Goal: Task Accomplishment & Management: Manage account settings

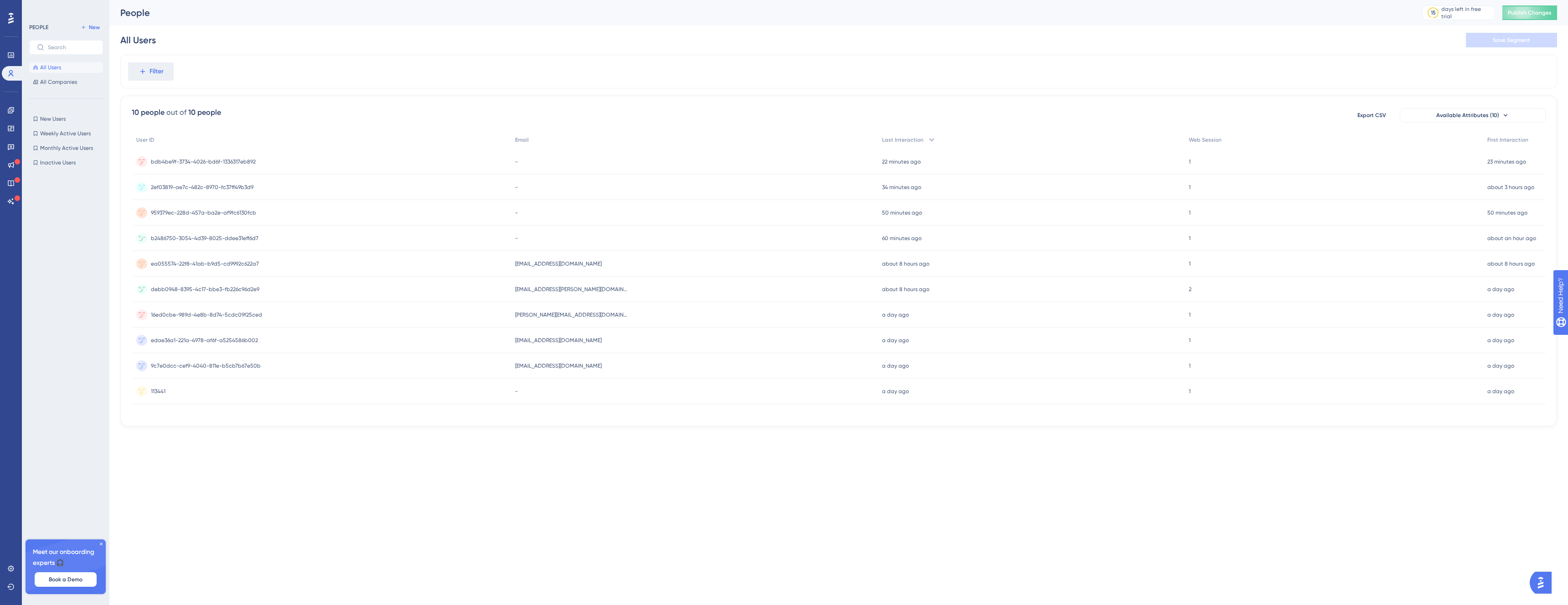
click at [271, 240] on div "b2486750-3054-4d39-8025-ddee31eff6d7 b2486750-3054-4d39-8025-ddee31eff6d7" at bounding box center [321, 239] width 379 height 26
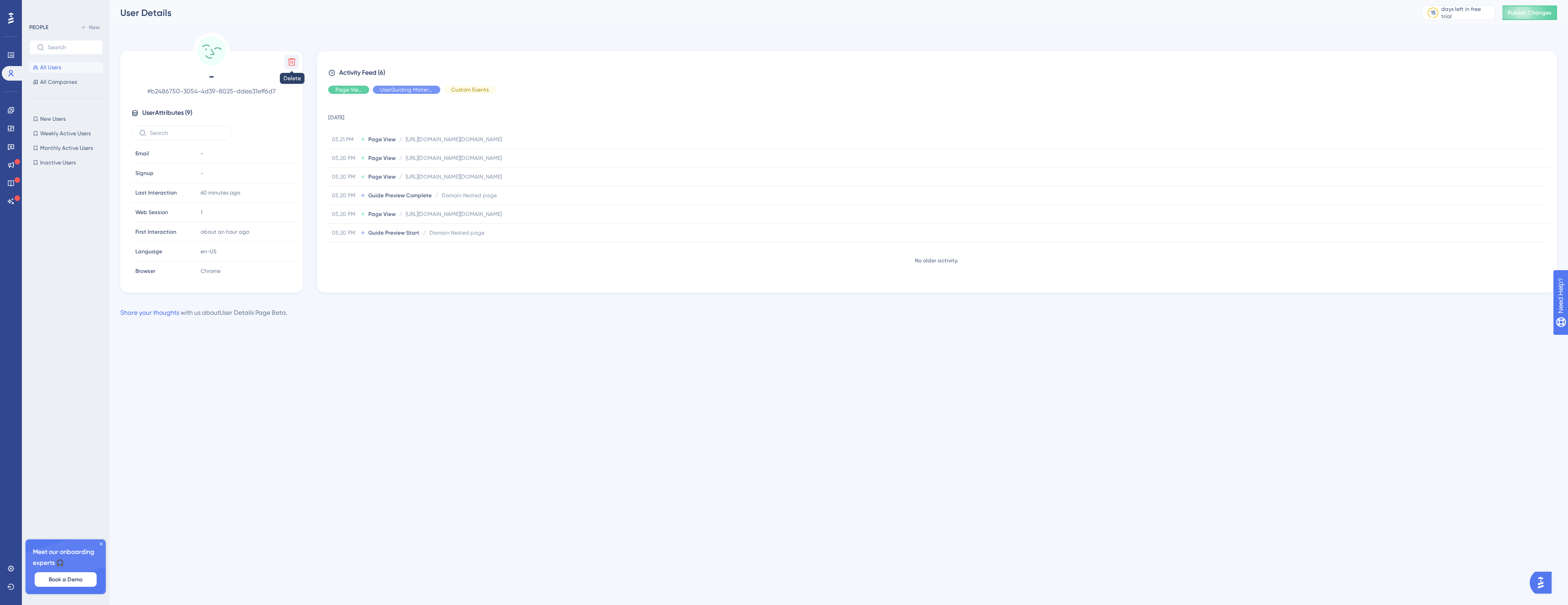
click at [294, 58] on icon at bounding box center [292, 61] width 9 height 9
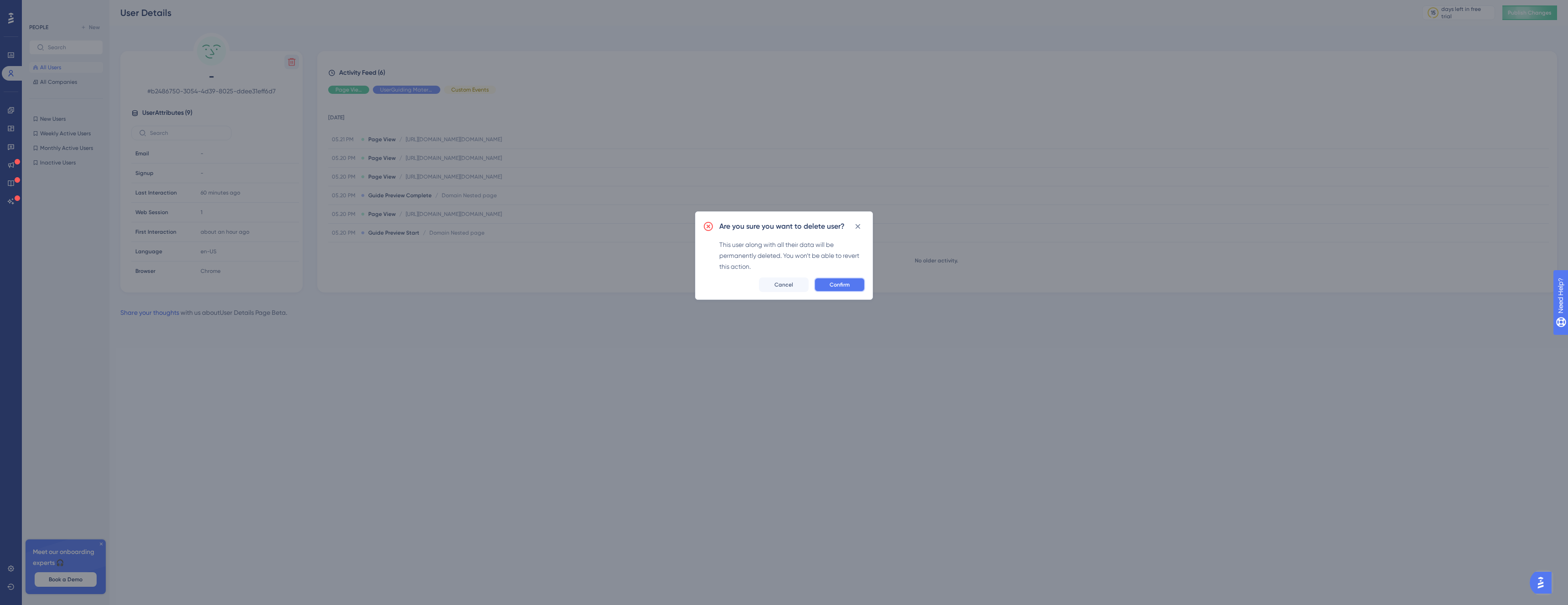
click at [849, 281] on button "Confirm" at bounding box center [839, 285] width 51 height 15
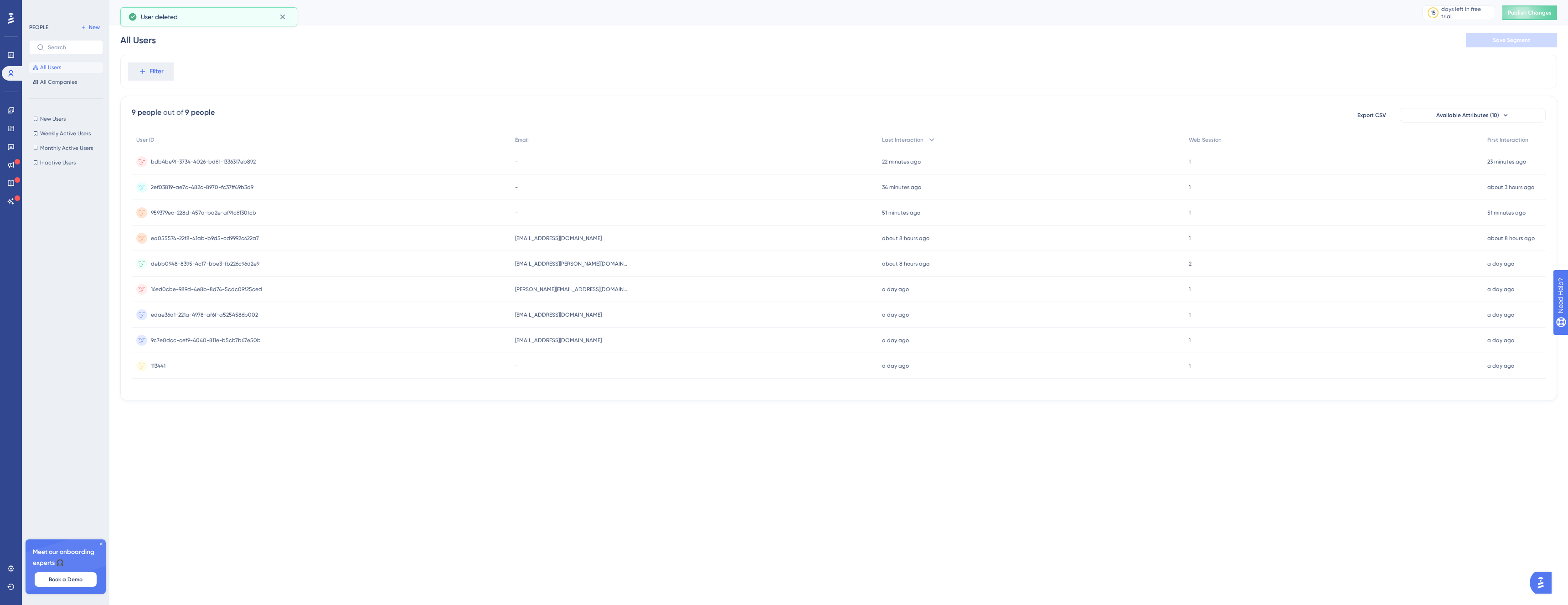
click at [231, 151] on div "bdb4be9f-3734-4026-bd6f-1336317eb892 bdb4be9f-3734-4026-bd6f-1336317eb892" at bounding box center [203, 162] width 105 height 26
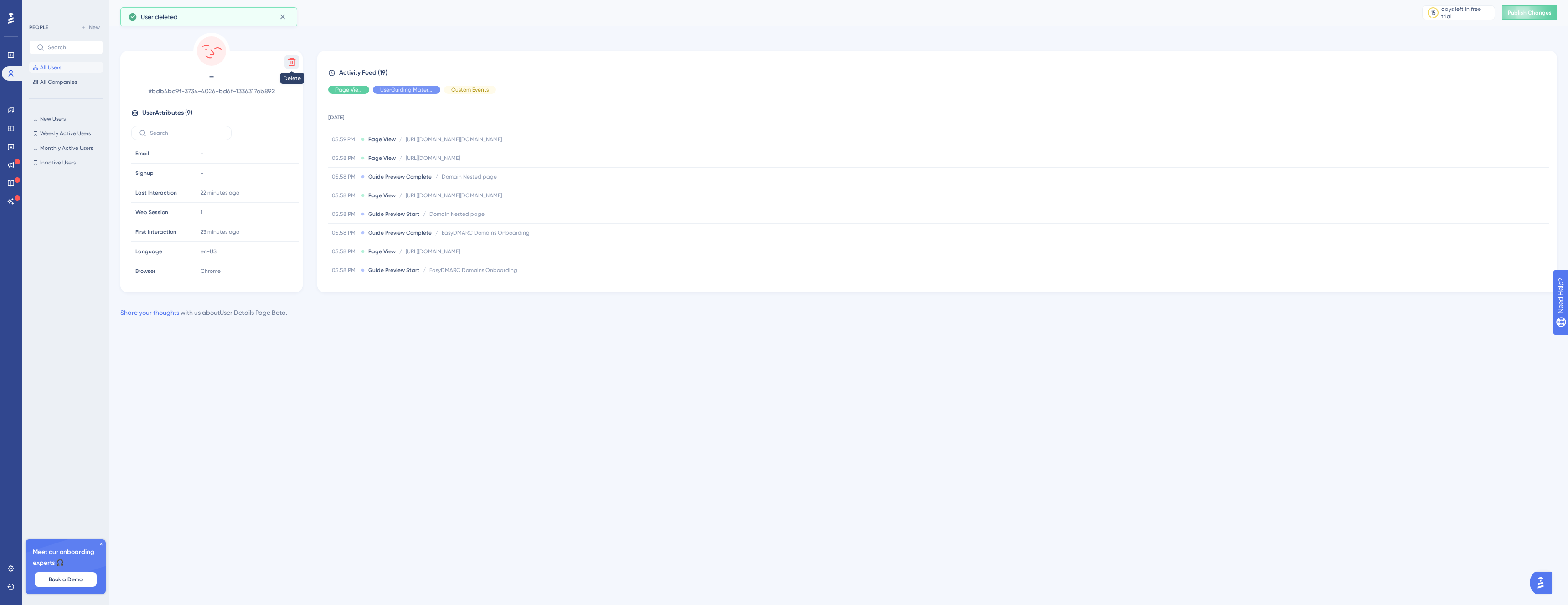
click at [290, 63] on icon at bounding box center [292, 62] width 8 height 8
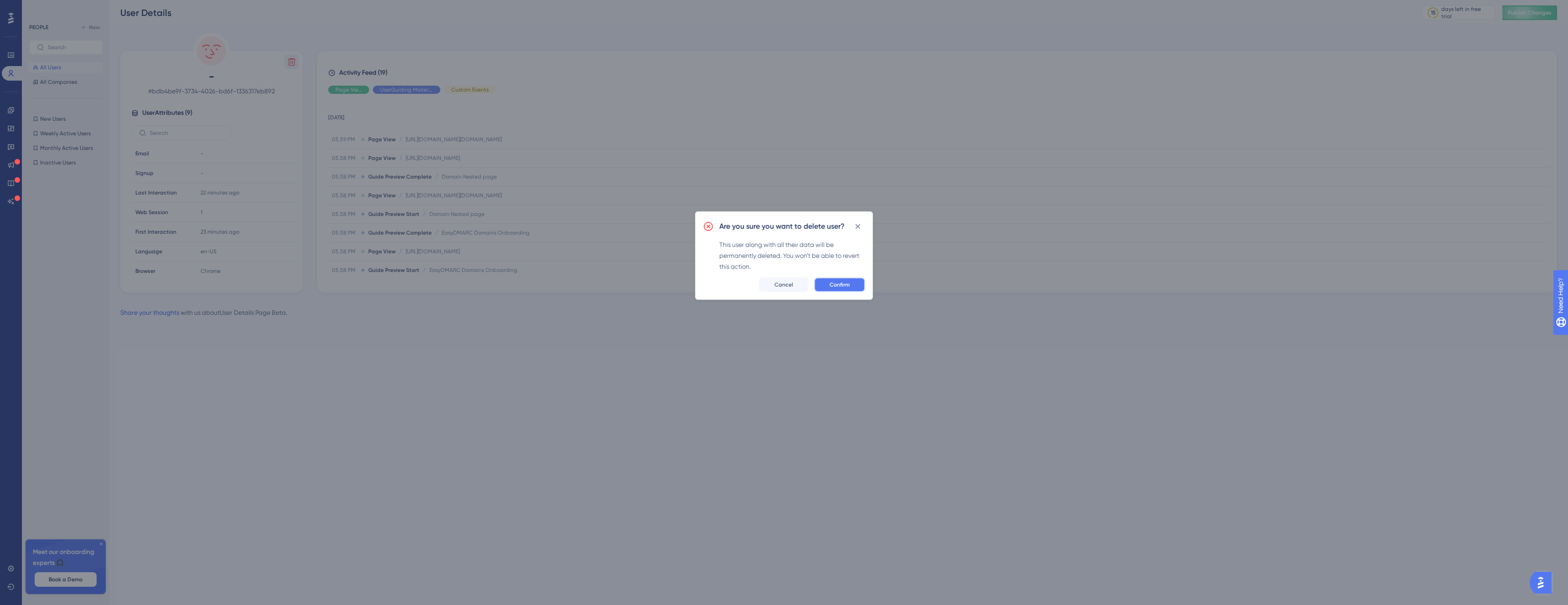
click at [831, 286] on span "Confirm" at bounding box center [839, 285] width 20 height 7
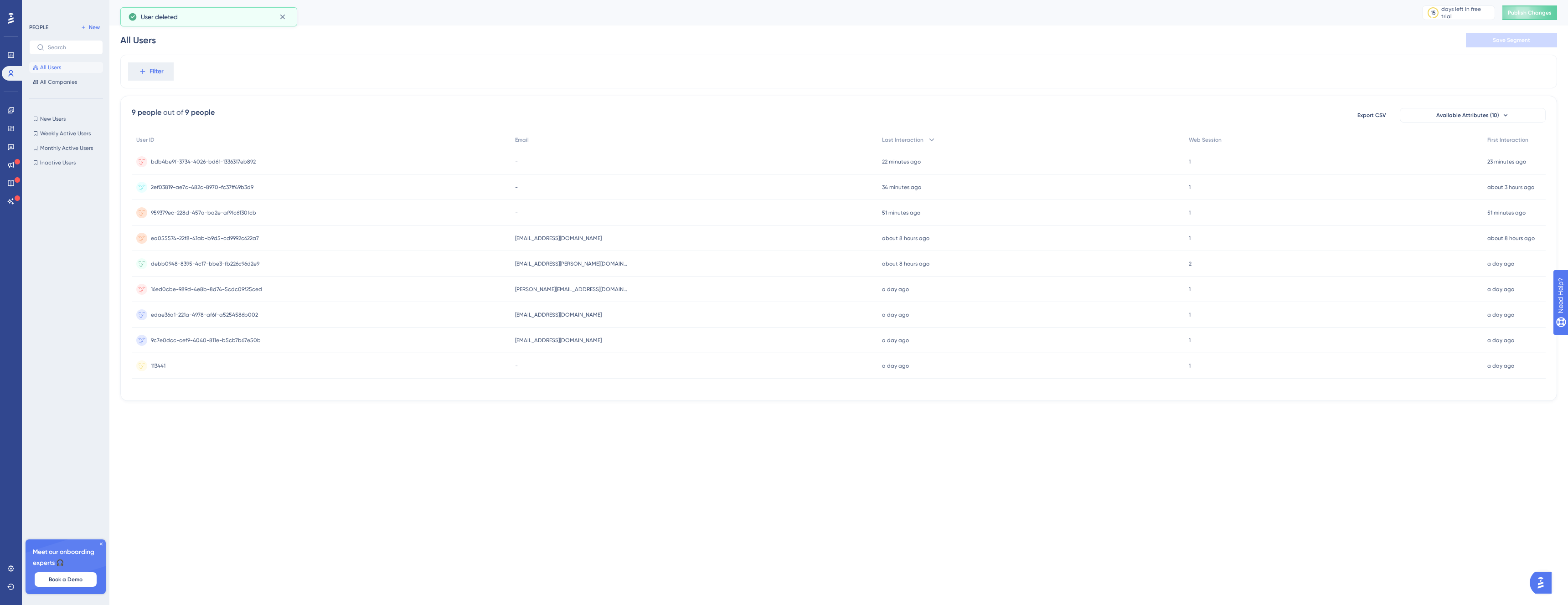
click at [74, 69] on button "All Users" at bounding box center [66, 68] width 74 height 11
click at [262, 189] on div "2ef03819-ae7c-482c-8970-fc37ff49b3d9 2ef03819-ae7c-482c-8970-fc37ff49b3d9" at bounding box center [321, 187] width 379 height 26
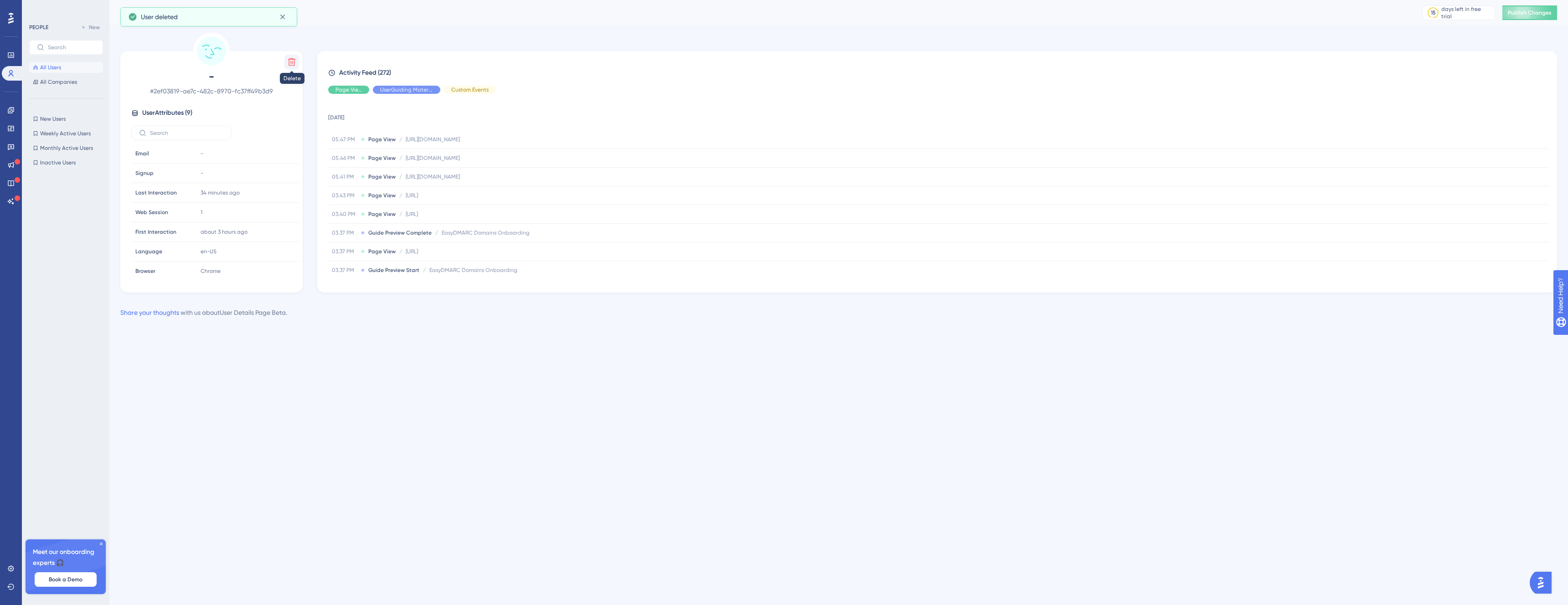
click at [290, 61] on icon at bounding box center [292, 61] width 9 height 9
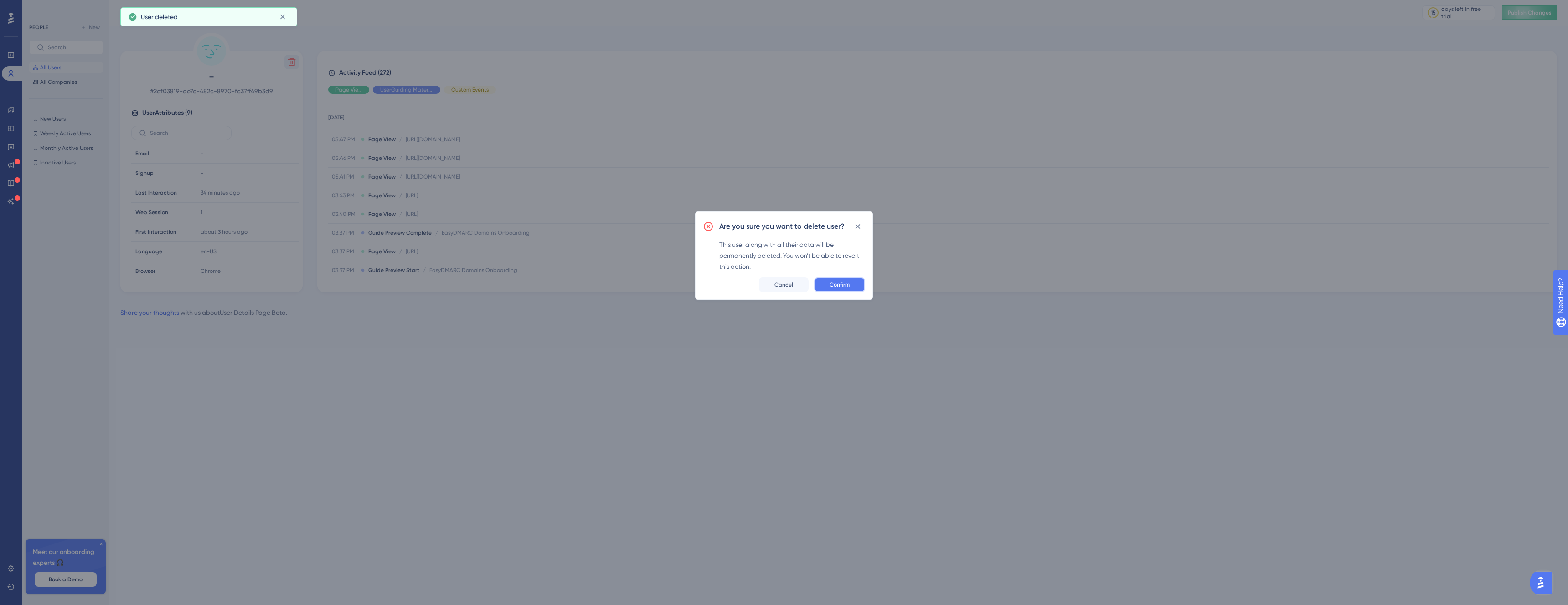
click at [847, 286] on span "Confirm" at bounding box center [839, 285] width 20 height 7
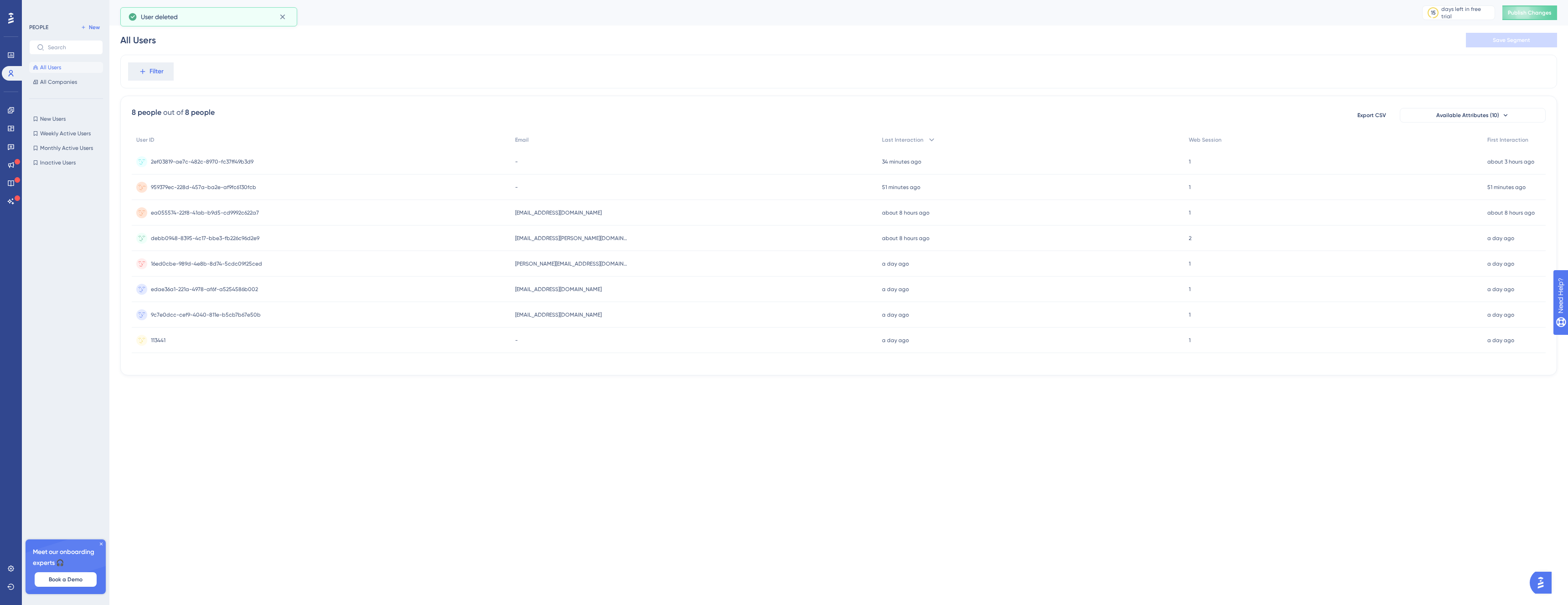
click at [242, 194] on div "959379ec-228d-457a-ba2e-af9fc6130fcb 959379ec-228d-457a-ba2e-af9fc6130fcb" at bounding box center [203, 187] width 105 height 26
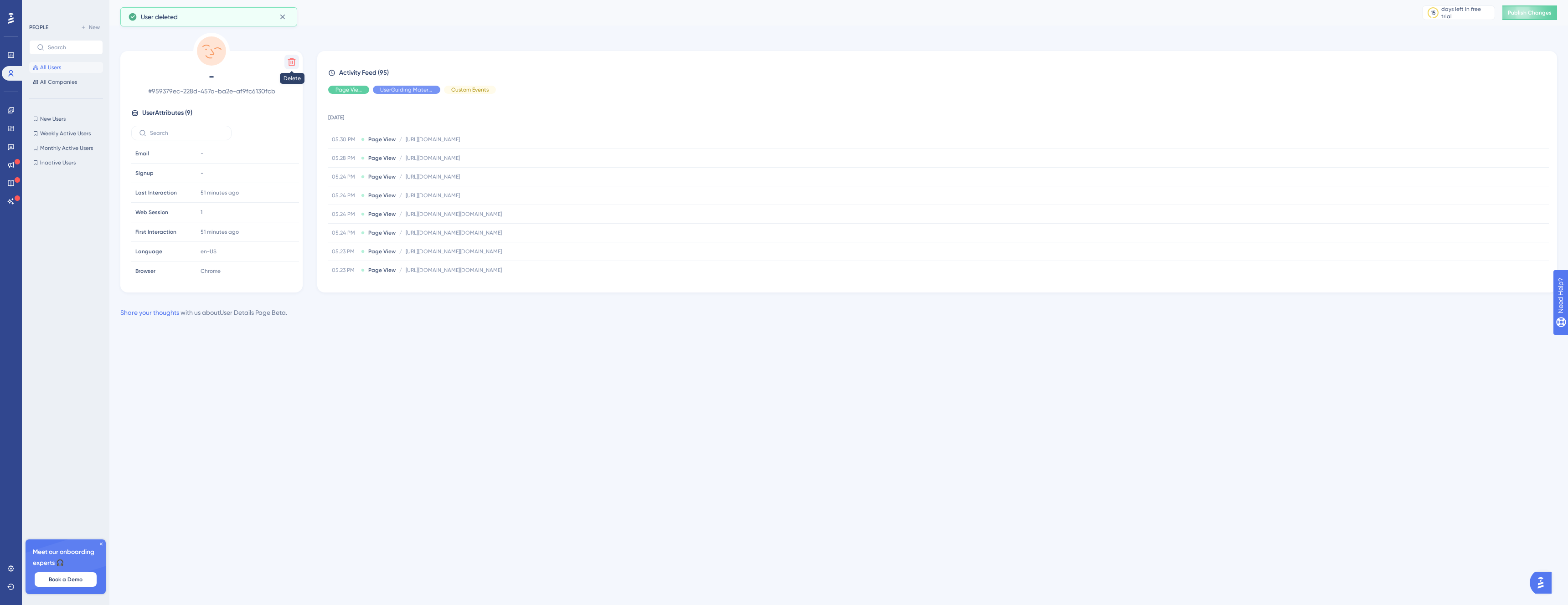
click at [296, 63] on button at bounding box center [292, 62] width 15 height 15
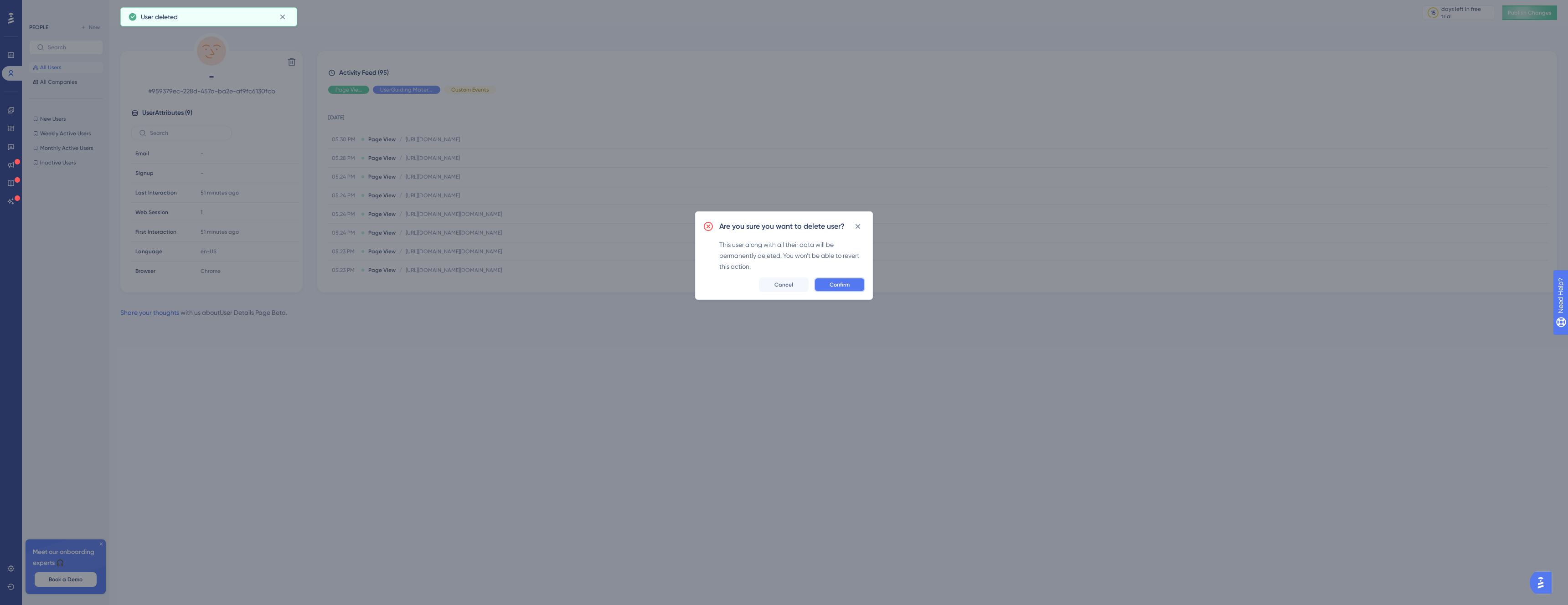
click at [847, 279] on button "Confirm" at bounding box center [839, 285] width 51 height 15
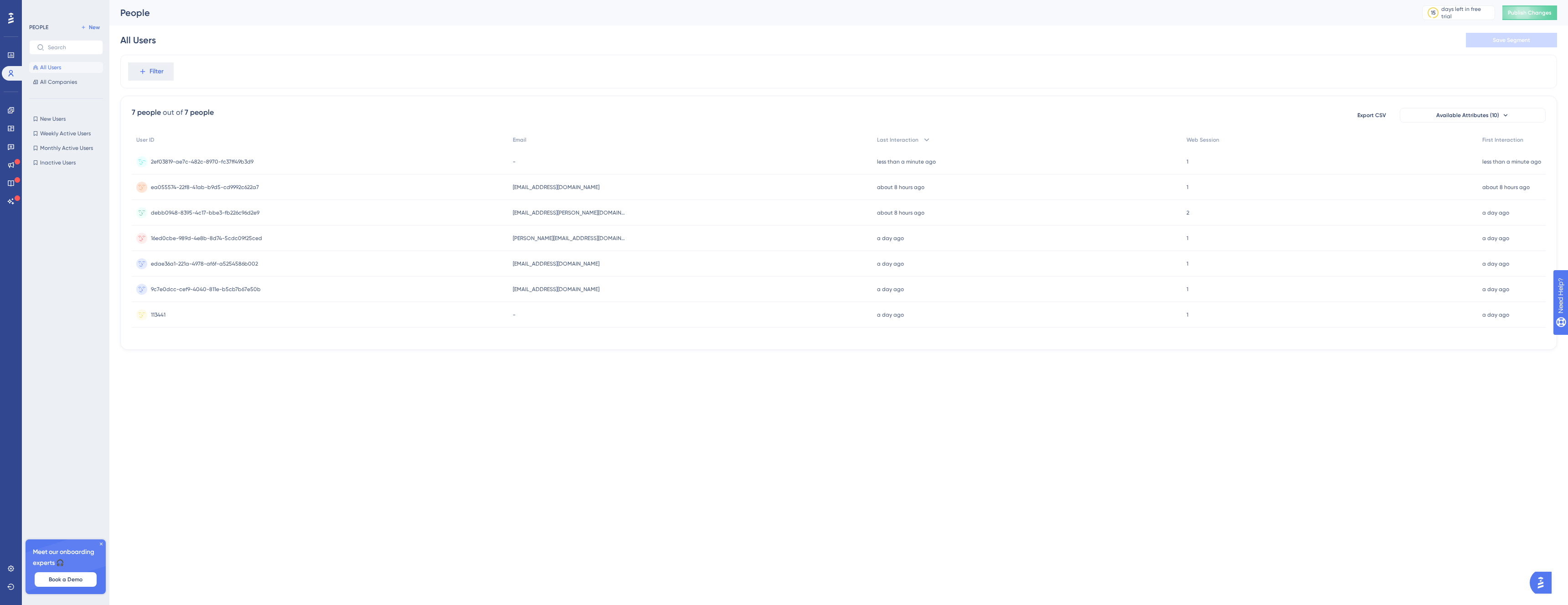
click at [247, 163] on span "2ef03819-ae7c-482c-8970-fc37ff49b3d9" at bounding box center [202, 162] width 102 height 7
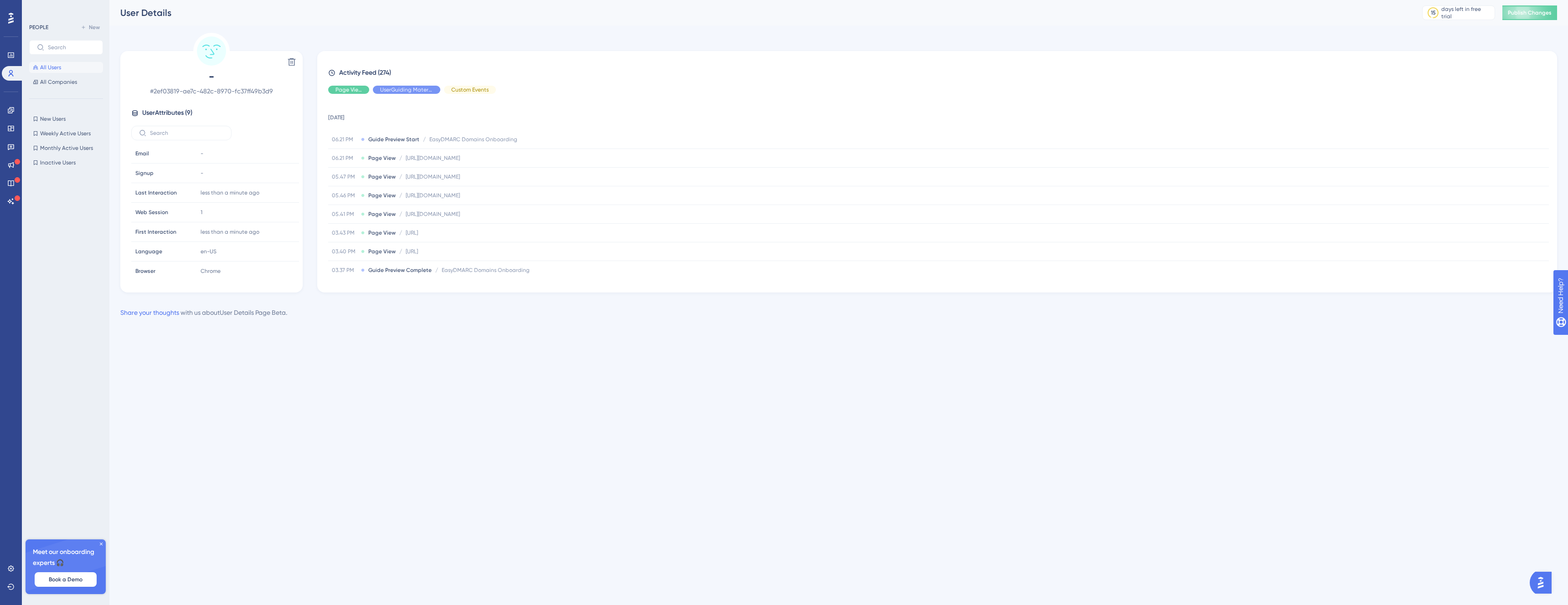
click at [65, 65] on button "All Users" at bounding box center [66, 68] width 74 height 11
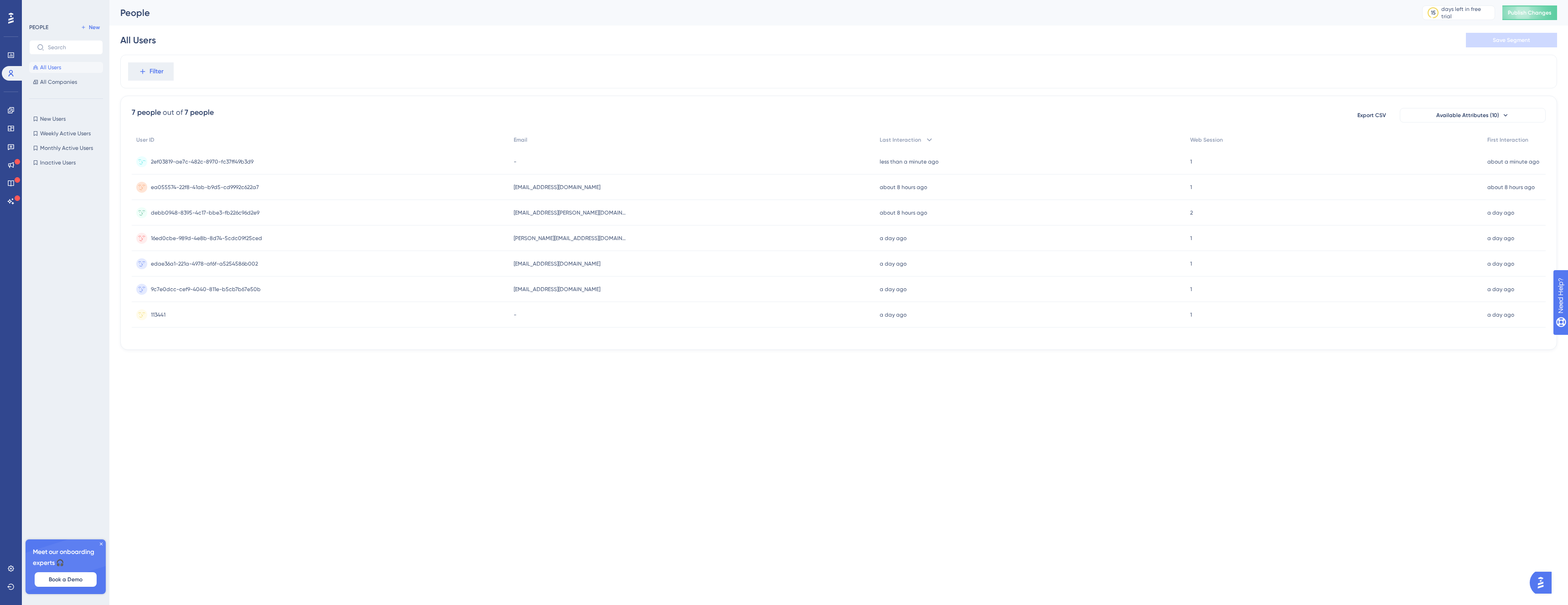
click at [304, 153] on div "2ef03819-ae7c-482c-8970-fc37ff49b3d9 2ef03819-ae7c-482c-8970-fc37ff49b3d9" at bounding box center [320, 162] width 377 height 26
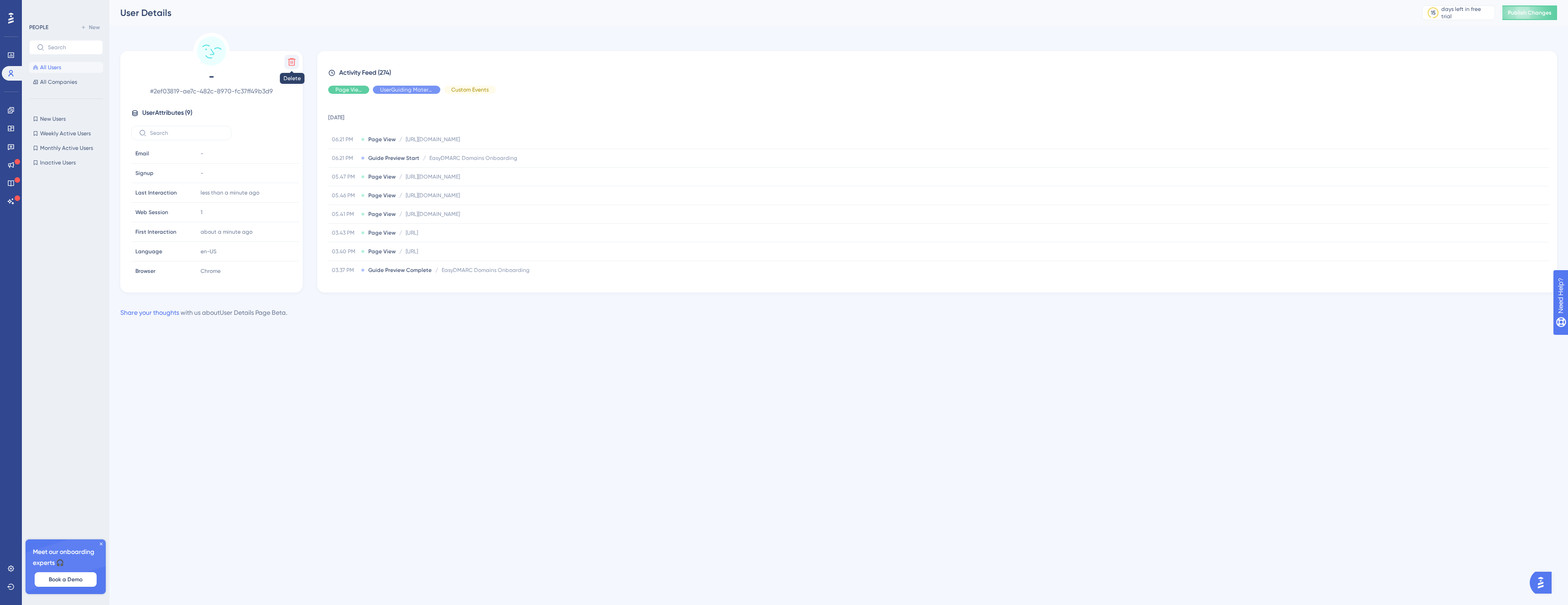
click at [290, 61] on icon at bounding box center [292, 62] width 8 height 8
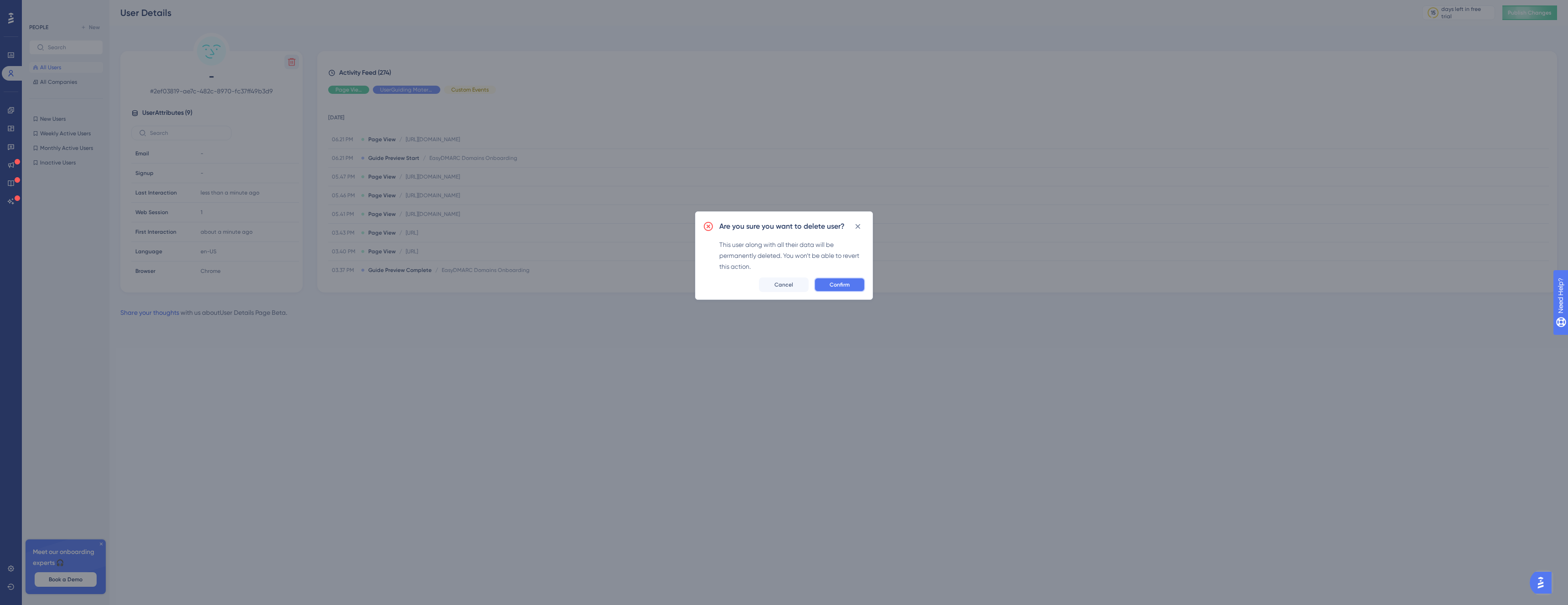
click at [843, 289] on button "Confirm" at bounding box center [839, 285] width 51 height 15
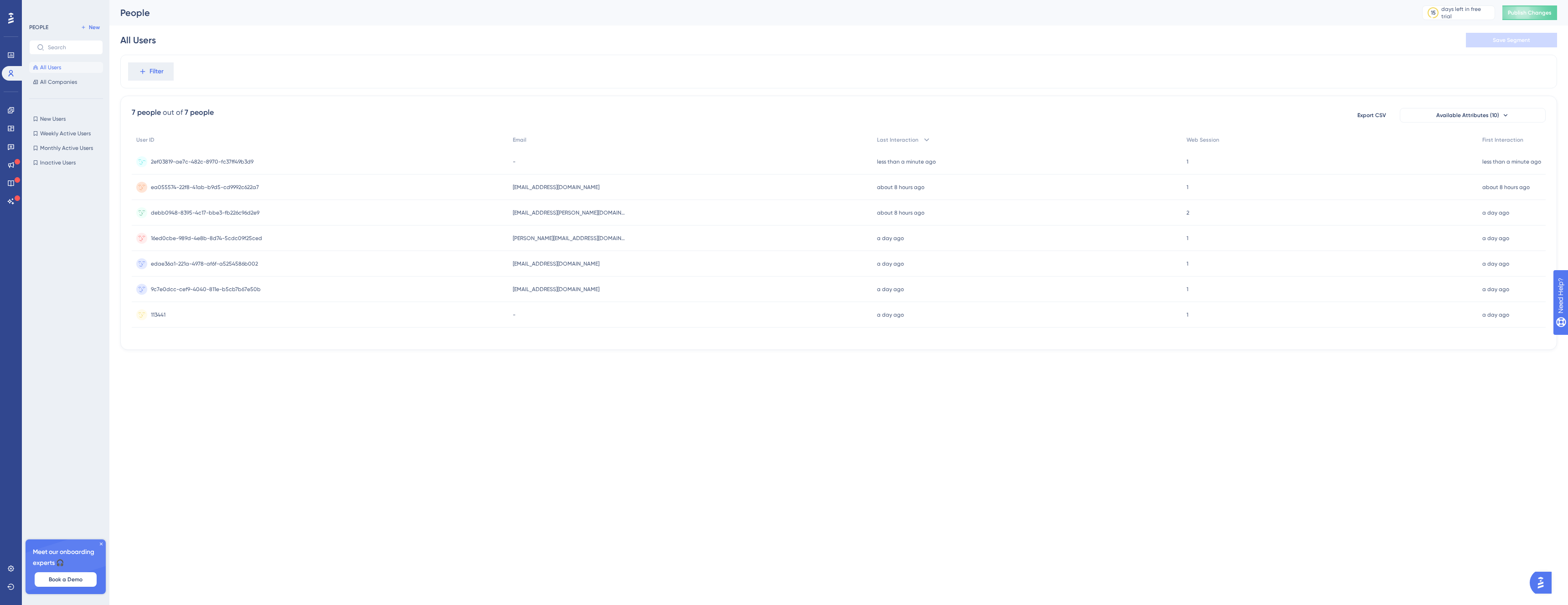
click at [259, 164] on div "2ef03819-ae7c-482c-8970-fc37ff49b3d9 2ef03819-ae7c-482c-8970-fc37ff49b3d9" at bounding box center [320, 162] width 377 height 26
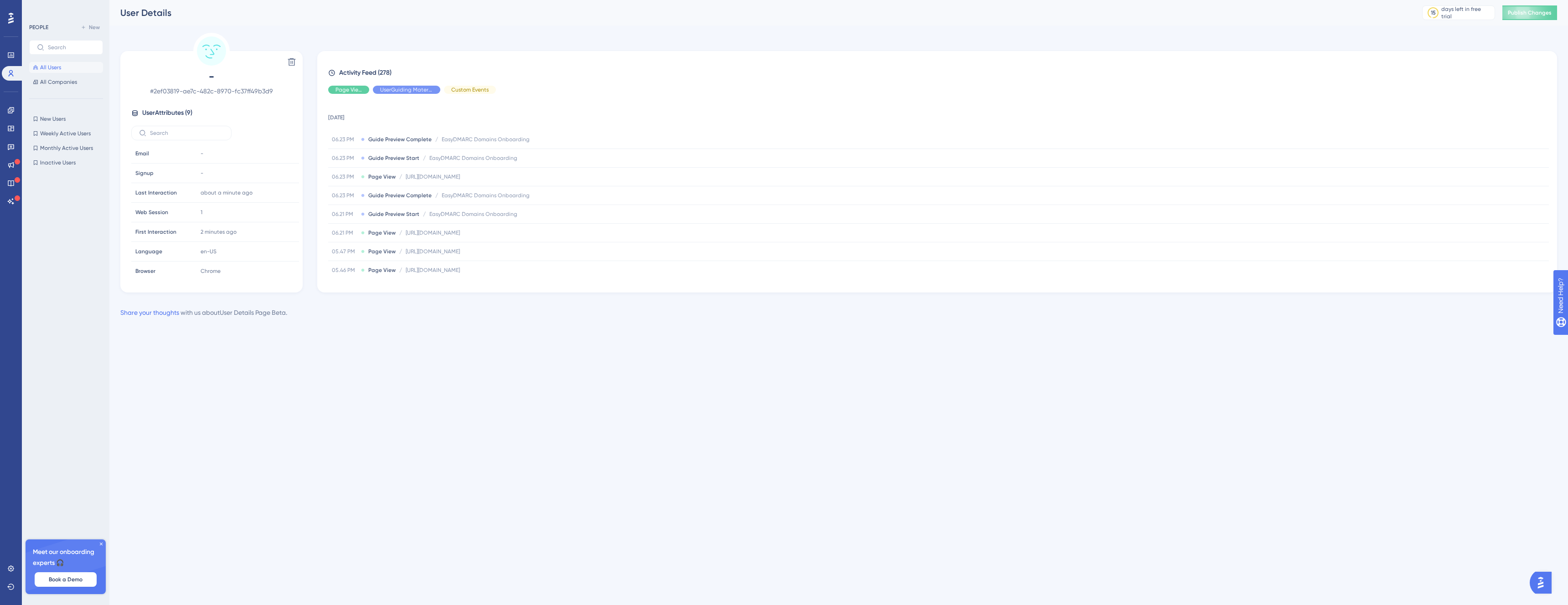
click at [60, 68] on span "All Users" at bounding box center [51, 68] width 21 height 7
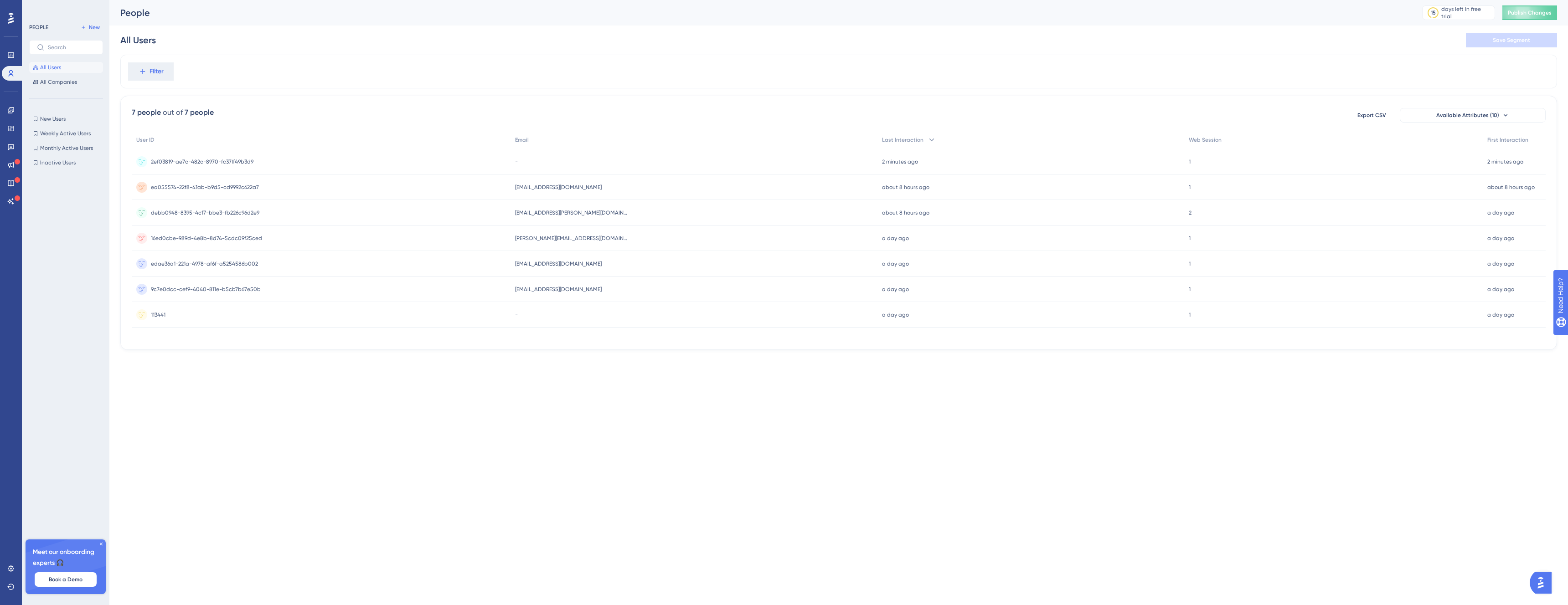
click at [261, 161] on div "2ef03819-ae7c-482c-8970-fc37ff49b3d9 2ef03819-ae7c-482c-8970-fc37ff49b3d9" at bounding box center [321, 162] width 379 height 26
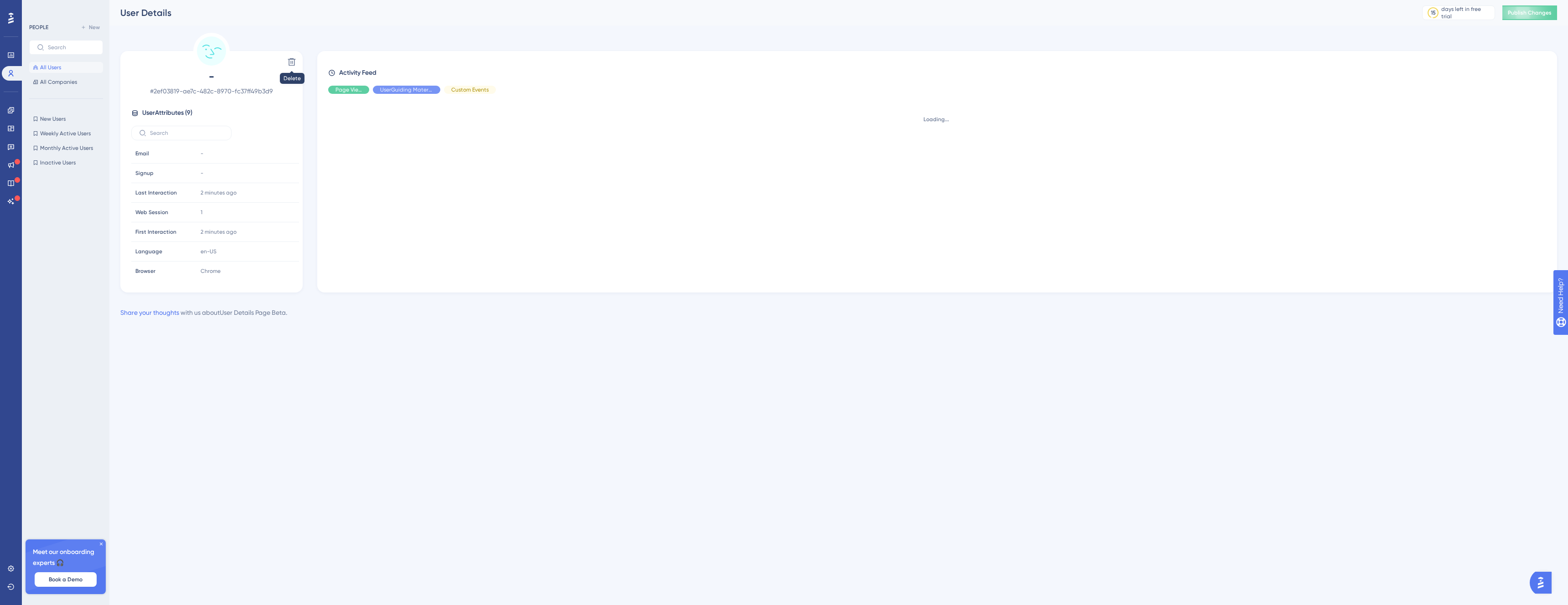
click at [299, 62] on div "Delete - # 2ef03819-ae7c-482c-8970-fc37ff49b3d9 User Attributes ( 9 ) Email Ema…" at bounding box center [212, 172] width 183 height 242
click at [289, 67] on button at bounding box center [292, 62] width 15 height 15
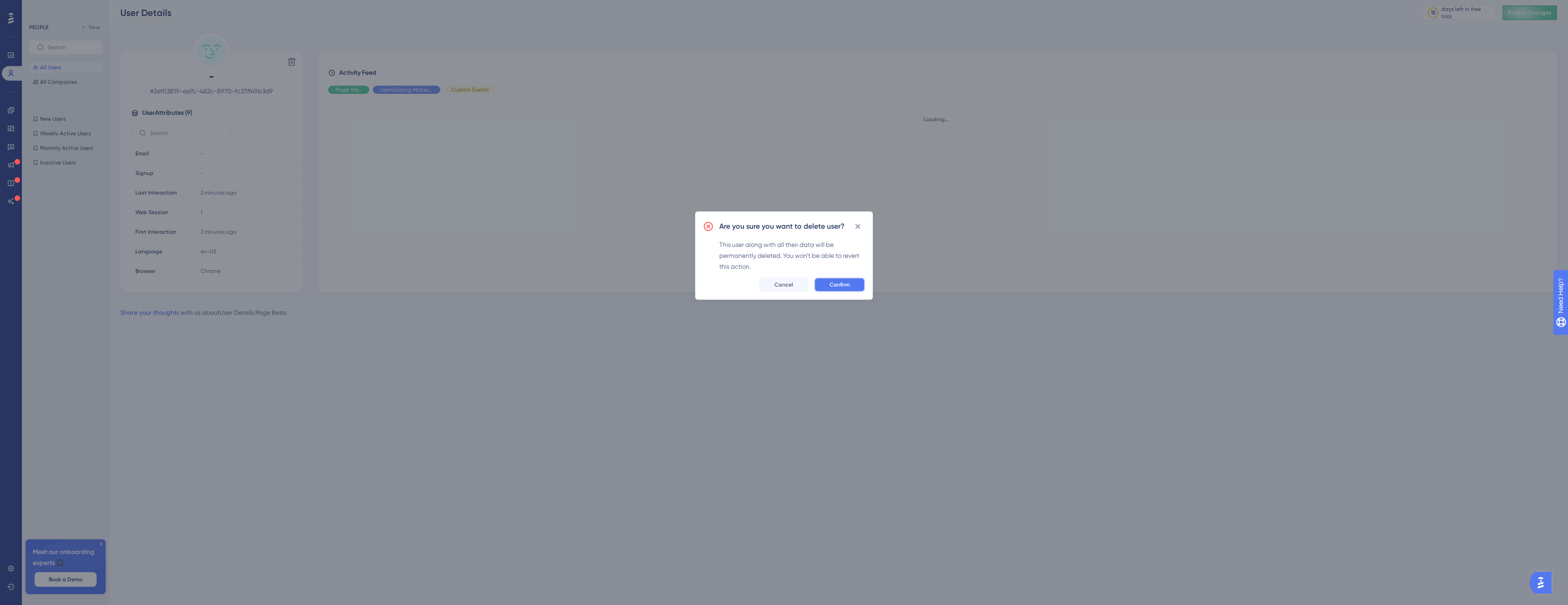
click at [841, 283] on span "Confirm" at bounding box center [839, 285] width 20 height 7
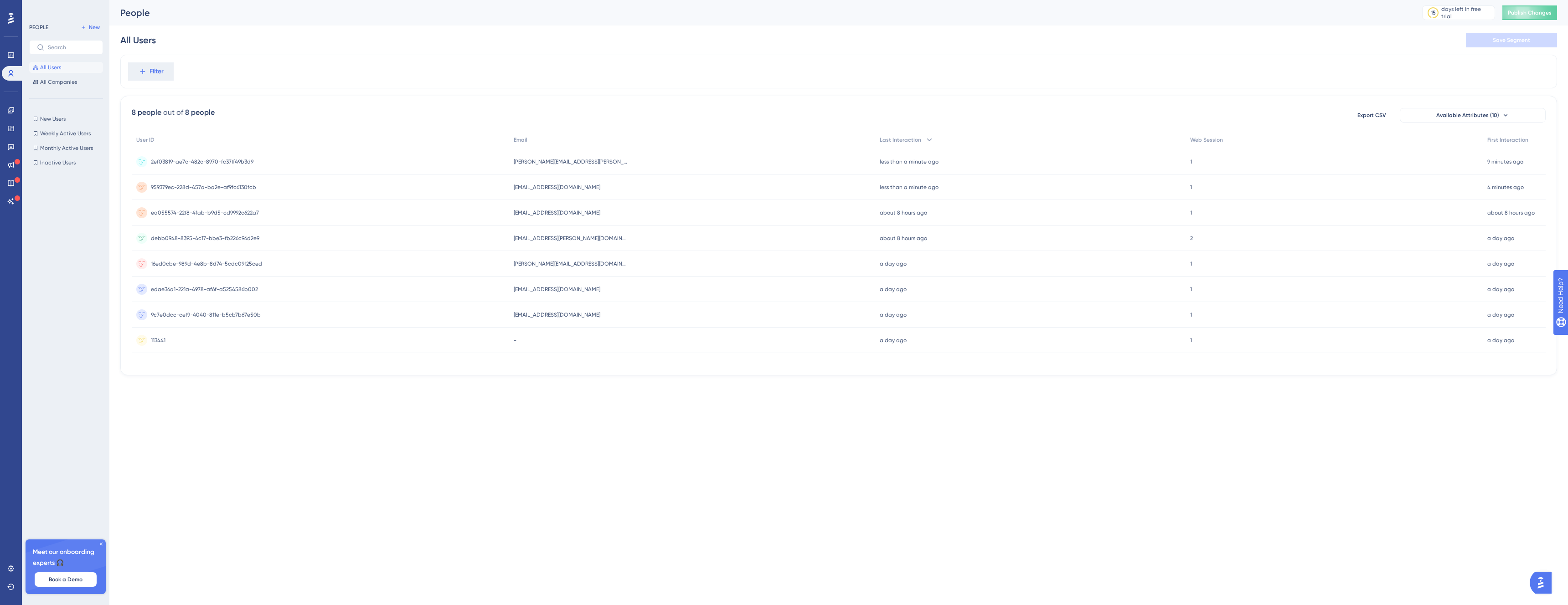
click at [234, 162] on span "2ef03819-ae7c-482c-8970-fc37ff49b3d9" at bounding box center [202, 162] width 102 height 7
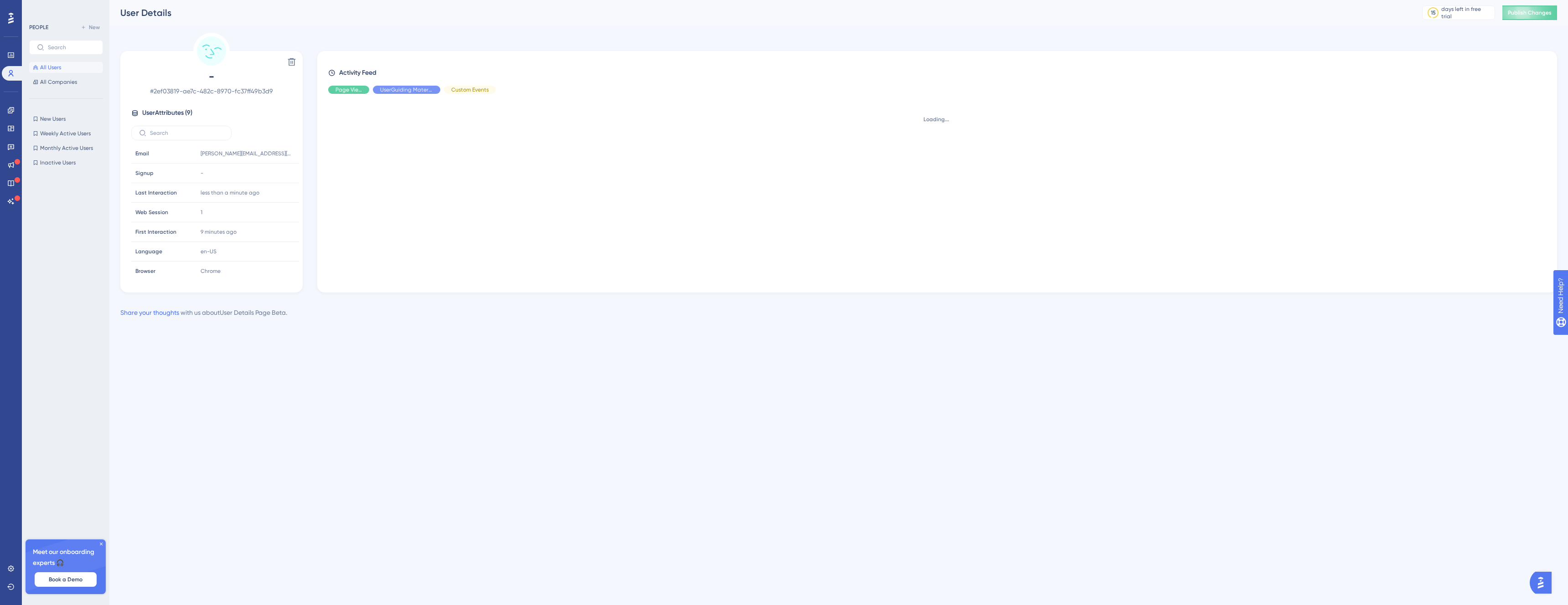
click at [299, 63] on div "Delete - # 2ef03819-ae7c-482c-8970-fc37ff49b3d9 User Attributes ( 9 ) Email Ema…" at bounding box center [212, 172] width 183 height 242
click at [295, 66] on icon at bounding box center [292, 61] width 9 height 9
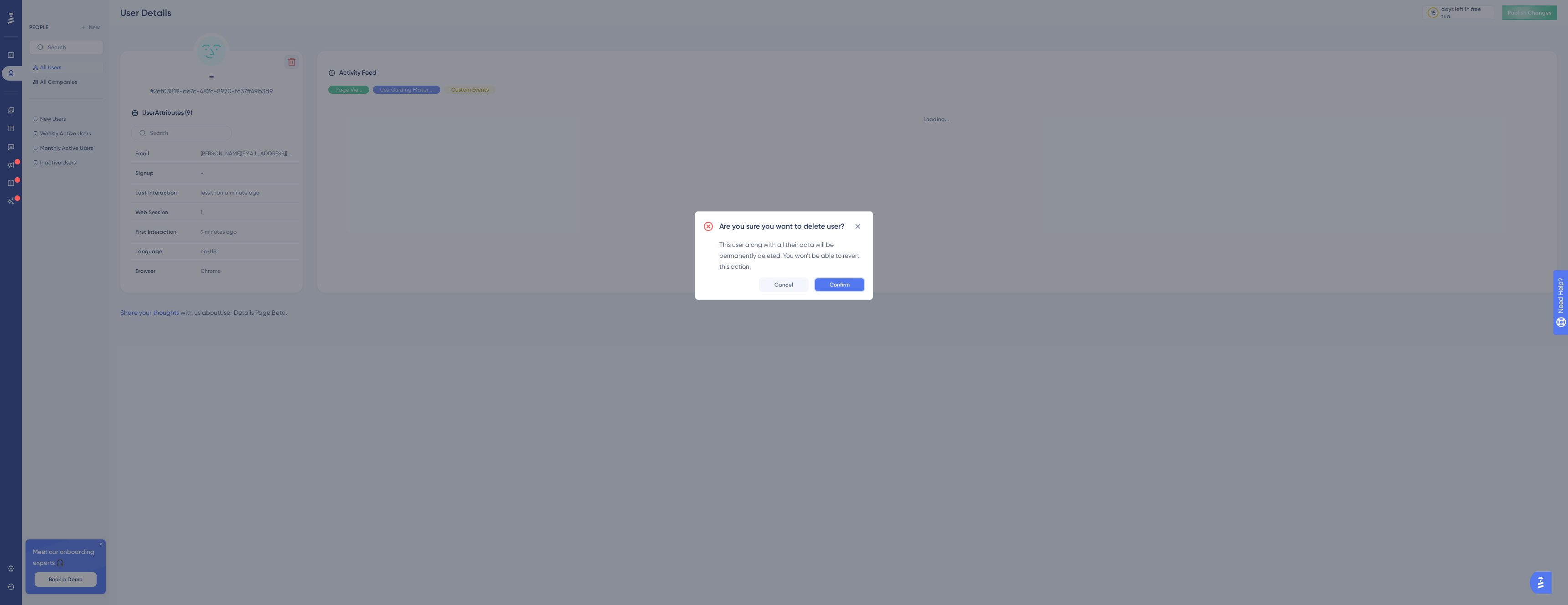
click at [858, 282] on button "Confirm" at bounding box center [839, 285] width 51 height 15
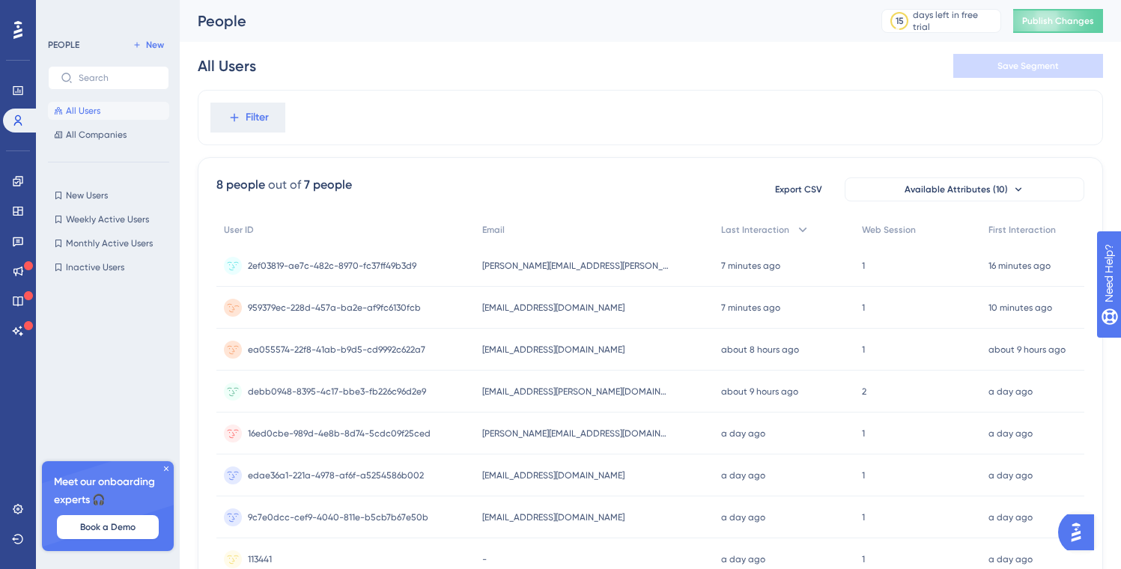
click at [517, 312] on span "[EMAIL_ADDRESS][DOMAIN_NAME]" at bounding box center [553, 308] width 142 height 12
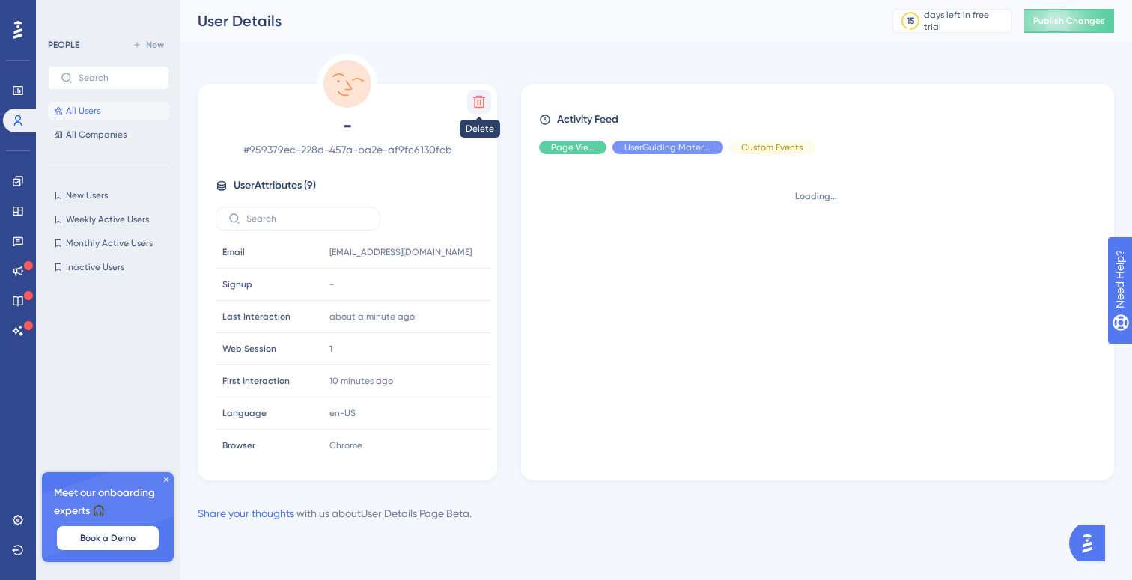
click at [485, 103] on icon at bounding box center [479, 101] width 15 height 15
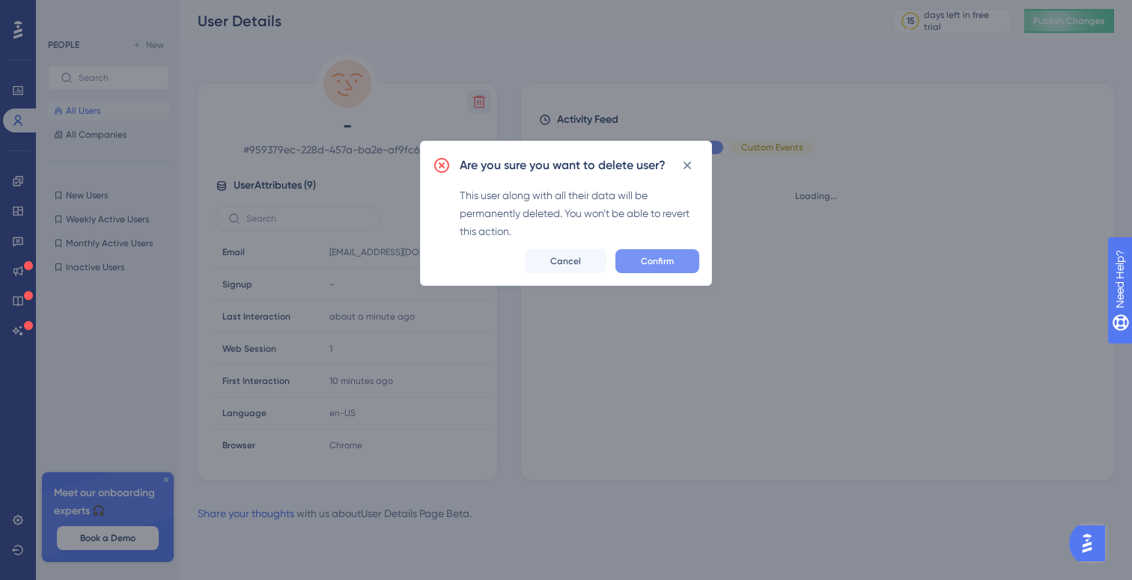
click at [657, 253] on button "Confirm" at bounding box center [658, 261] width 84 height 24
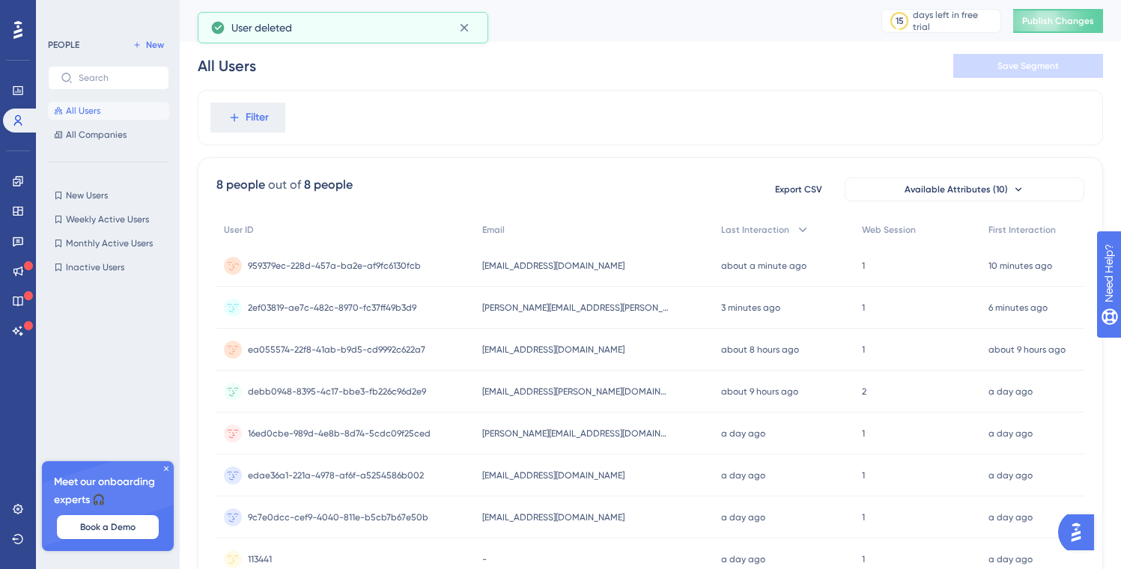
click at [440, 270] on div "959379ec-228d-457a-ba2e-af9fc6130fcb 959379ec-228d-457a-ba2e-af9fc6130fcb" at bounding box center [345, 266] width 258 height 42
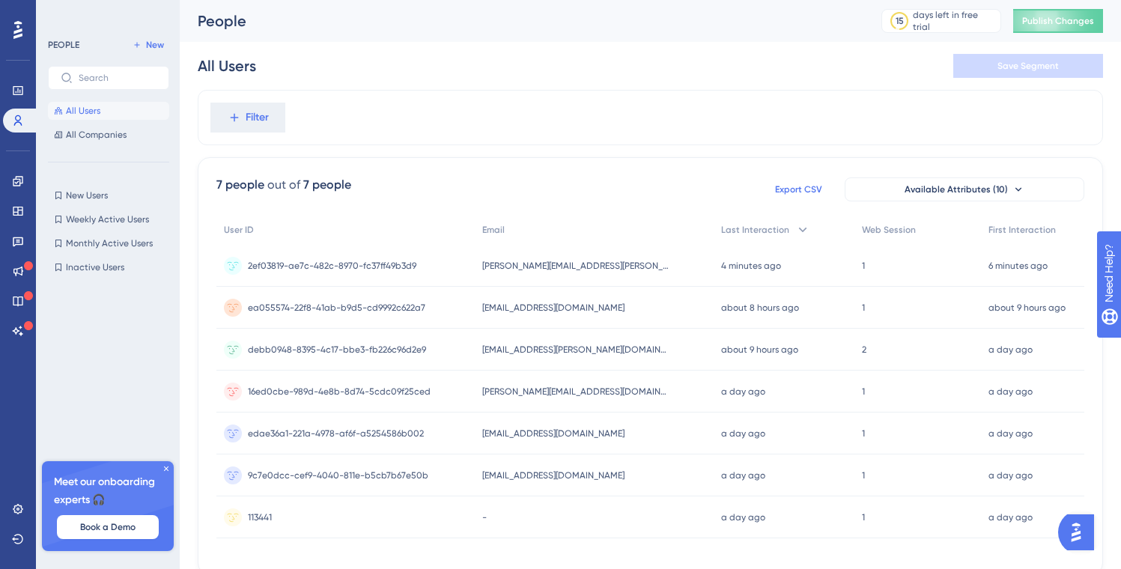
scroll to position [60, 0]
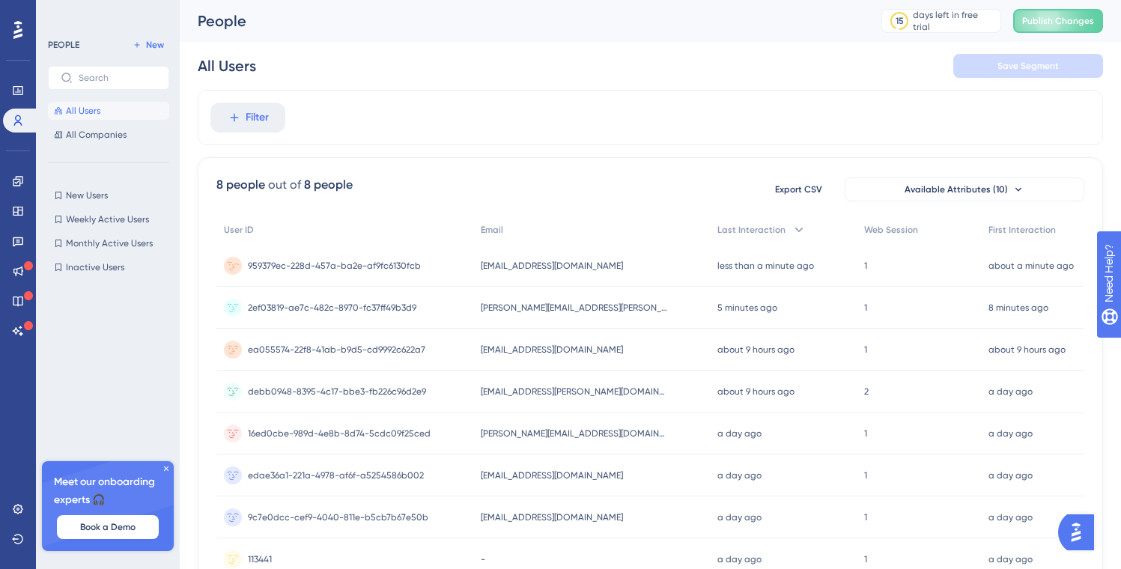
click at [423, 265] on div "959379ec-228d-457a-ba2e-af9fc6130fcb 959379ec-228d-457a-ba2e-af9fc6130fcb" at bounding box center [344, 266] width 257 height 42
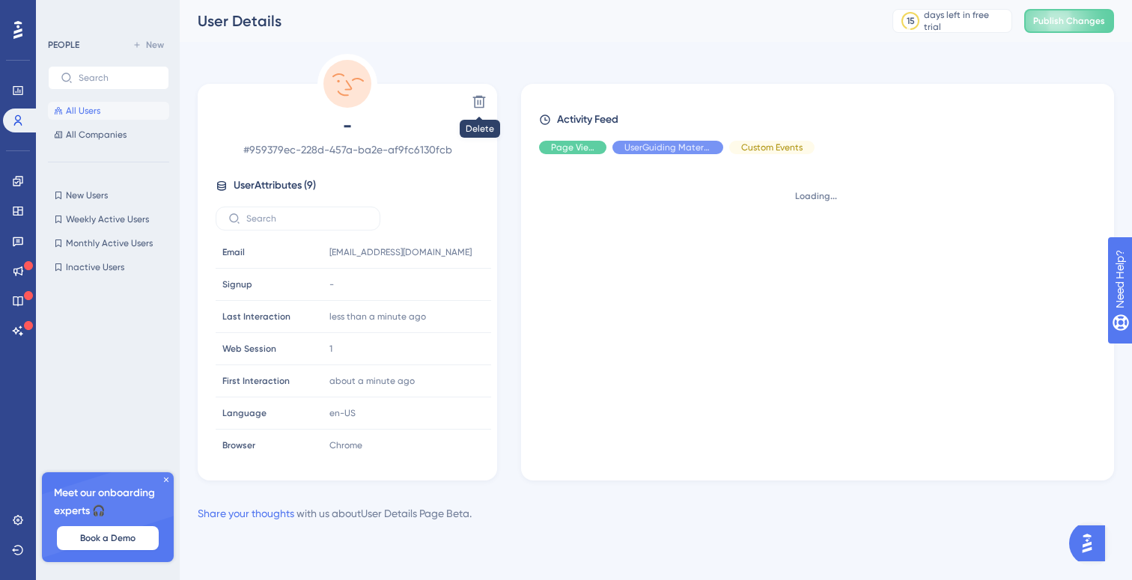
click at [474, 103] on icon at bounding box center [479, 101] width 15 height 15
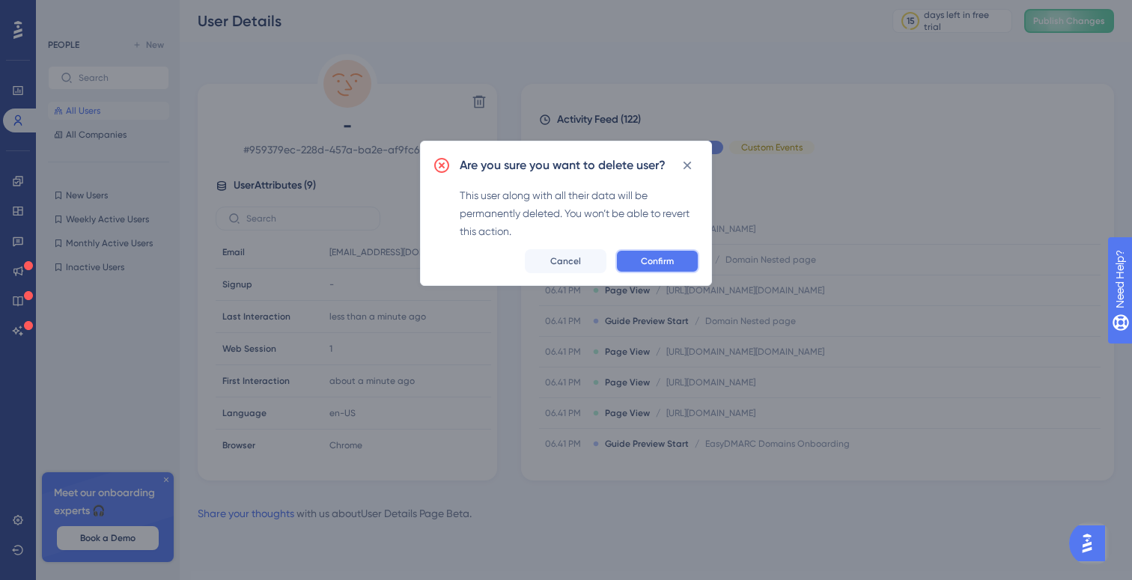
click at [687, 260] on button "Confirm" at bounding box center [658, 261] width 84 height 24
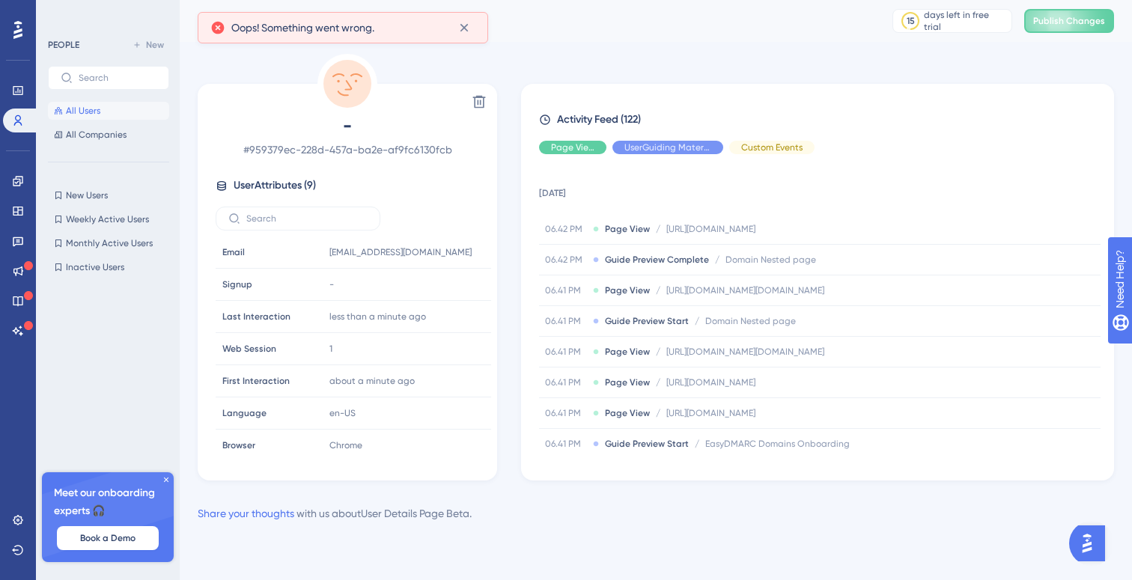
click at [82, 112] on span "All Users" at bounding box center [83, 111] width 34 height 12
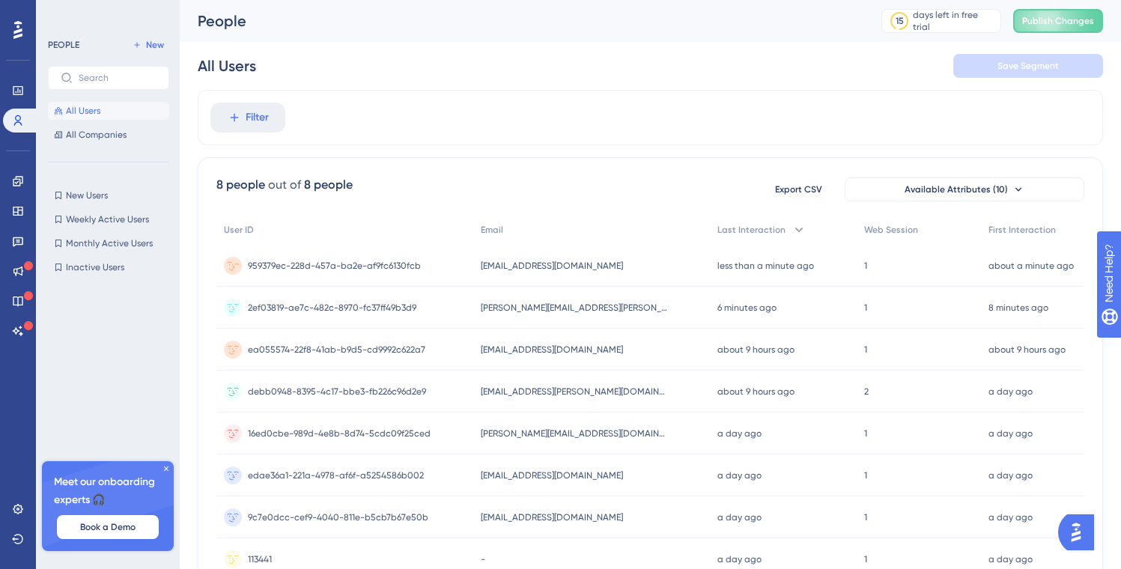
click at [452, 264] on div "959379ec-228d-457a-ba2e-af9fc6130fcb 959379ec-228d-457a-ba2e-af9fc6130fcb" at bounding box center [344, 266] width 257 height 42
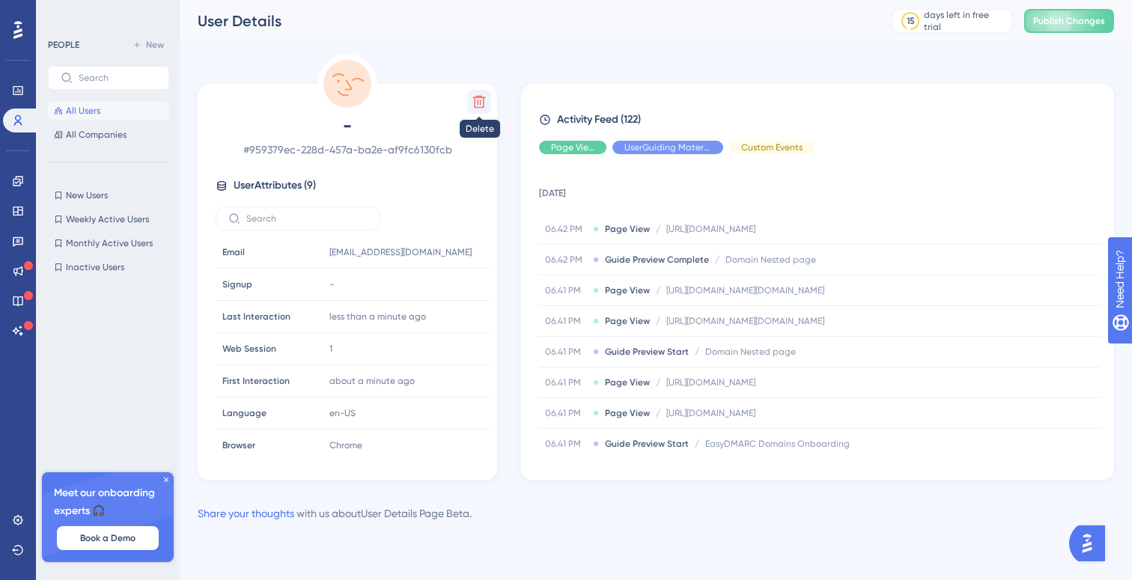
click at [477, 99] on icon at bounding box center [479, 101] width 15 height 15
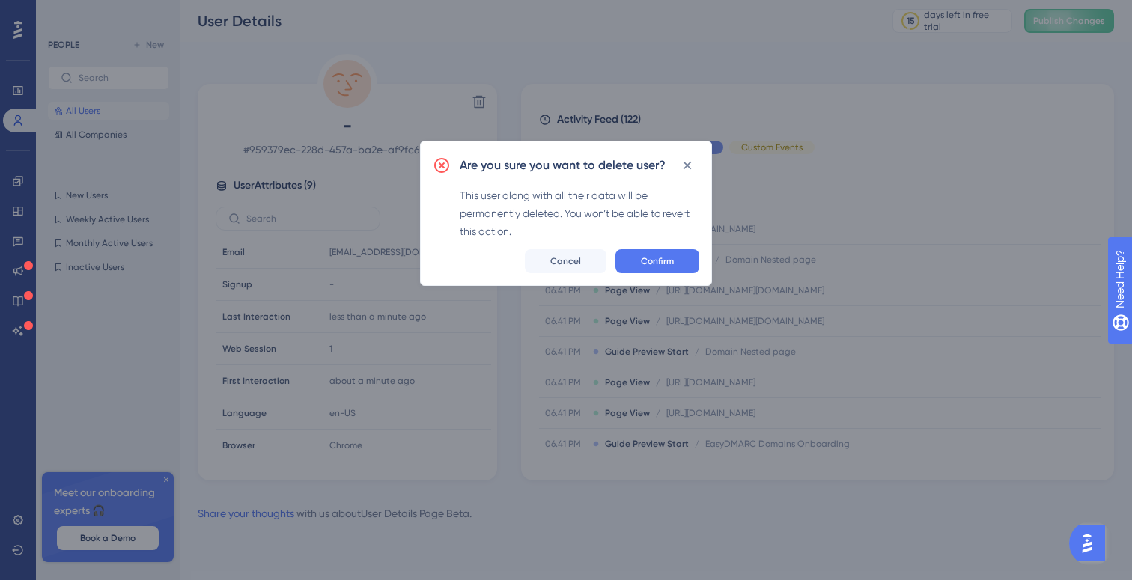
click at [672, 243] on div "Are you sure you want to delete user? This user along with all their data will …" at bounding box center [566, 213] width 292 height 145
click at [672, 251] on button "Confirm" at bounding box center [658, 261] width 84 height 24
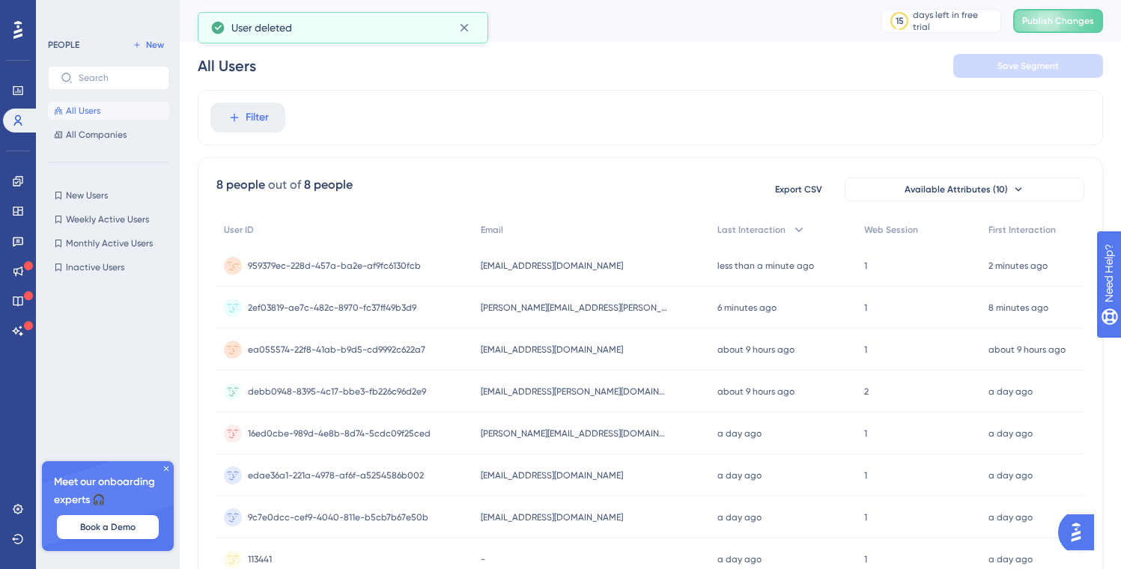
click at [424, 269] on div "959379ec-228d-457a-ba2e-af9fc6130fcb 959379ec-228d-457a-ba2e-af9fc6130fcb" at bounding box center [344, 266] width 257 height 42
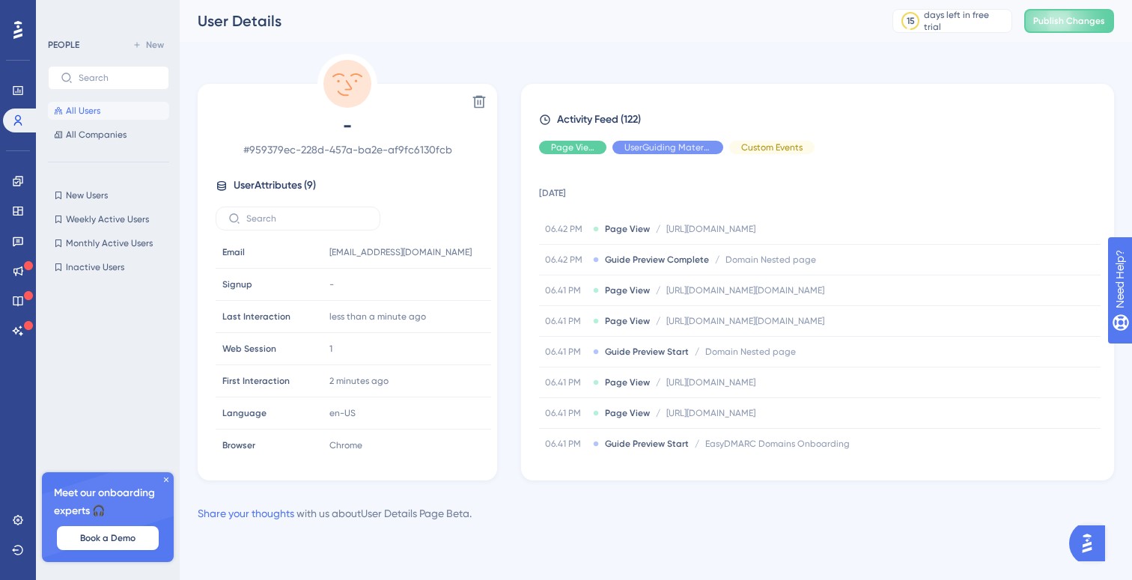
click at [469, 31] on div "User Details" at bounding box center [526, 20] width 657 height 21
click at [482, 100] on icon at bounding box center [479, 101] width 15 height 15
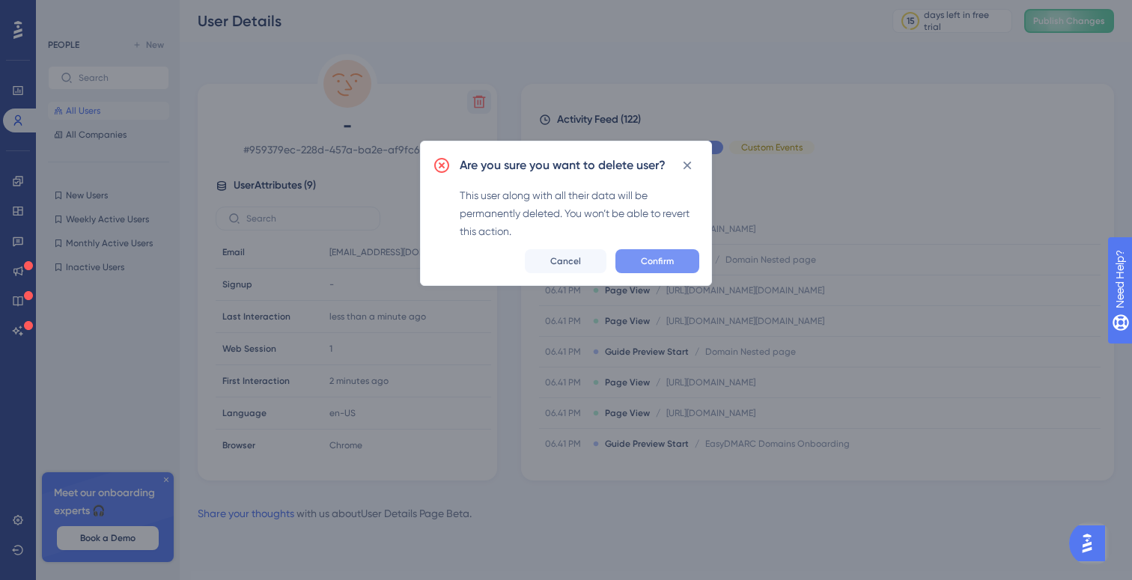
click at [675, 256] on button "Confirm" at bounding box center [658, 261] width 84 height 24
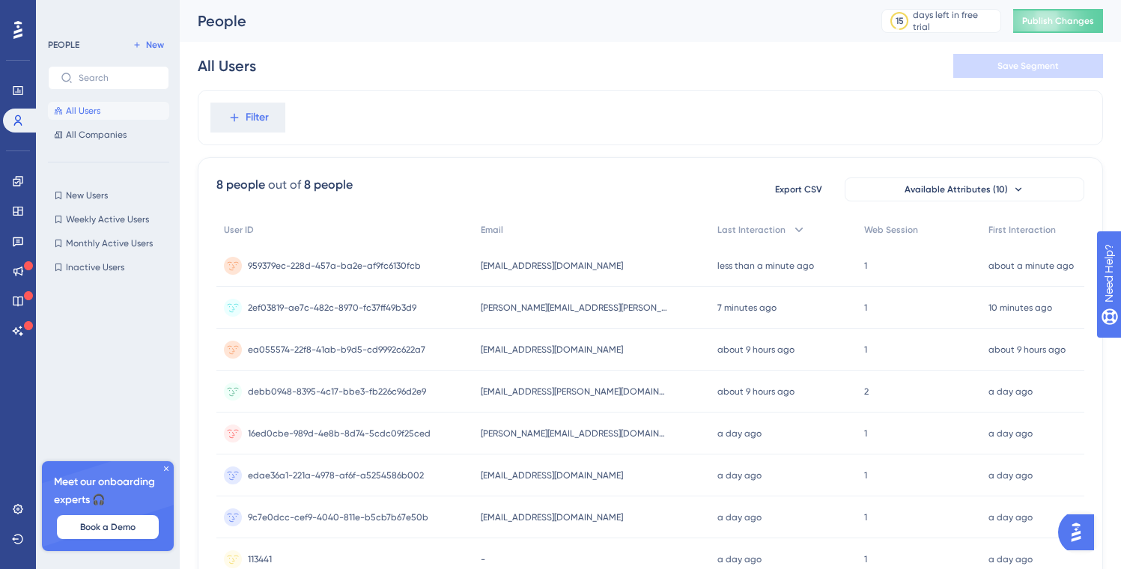
click at [428, 264] on div "959379ec-228d-457a-ba2e-af9fc6130fcb 959379ec-228d-457a-ba2e-af9fc6130fcb" at bounding box center [344, 266] width 257 height 42
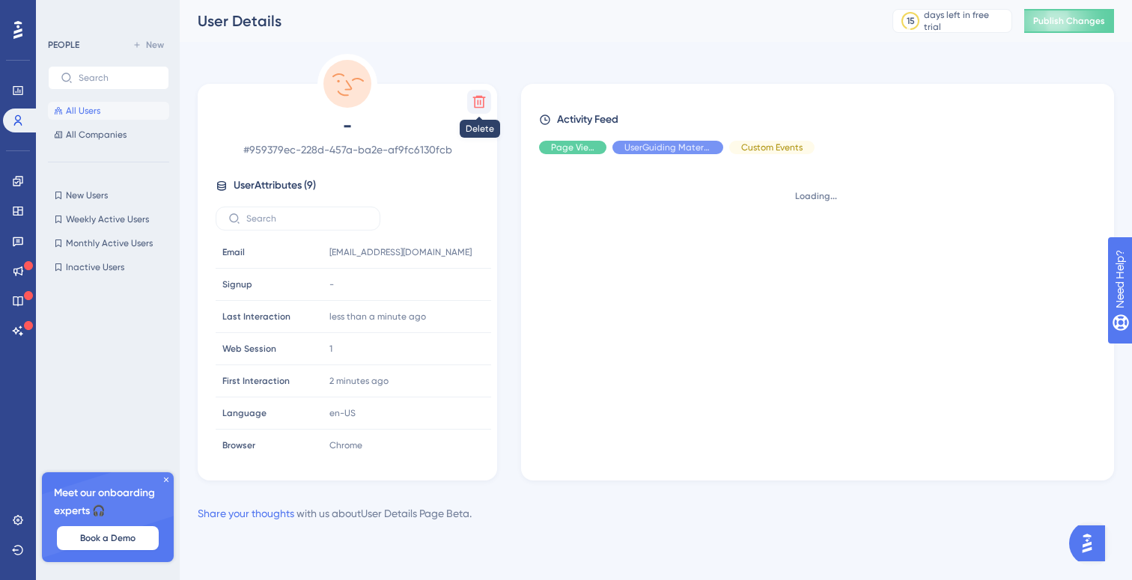
click at [481, 97] on icon at bounding box center [479, 102] width 13 height 13
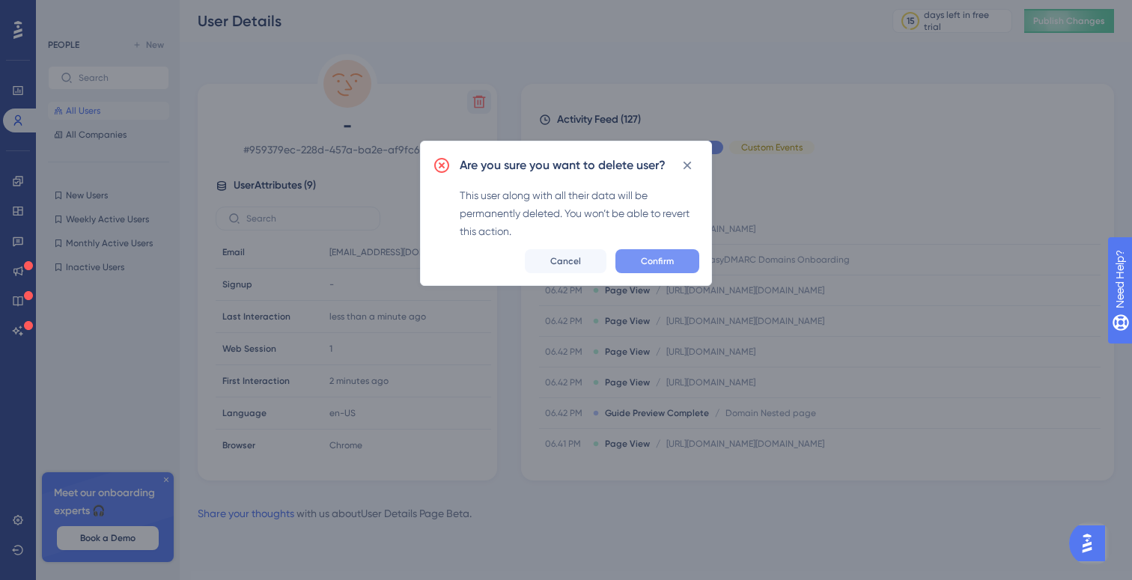
click at [676, 267] on button "Confirm" at bounding box center [658, 261] width 84 height 24
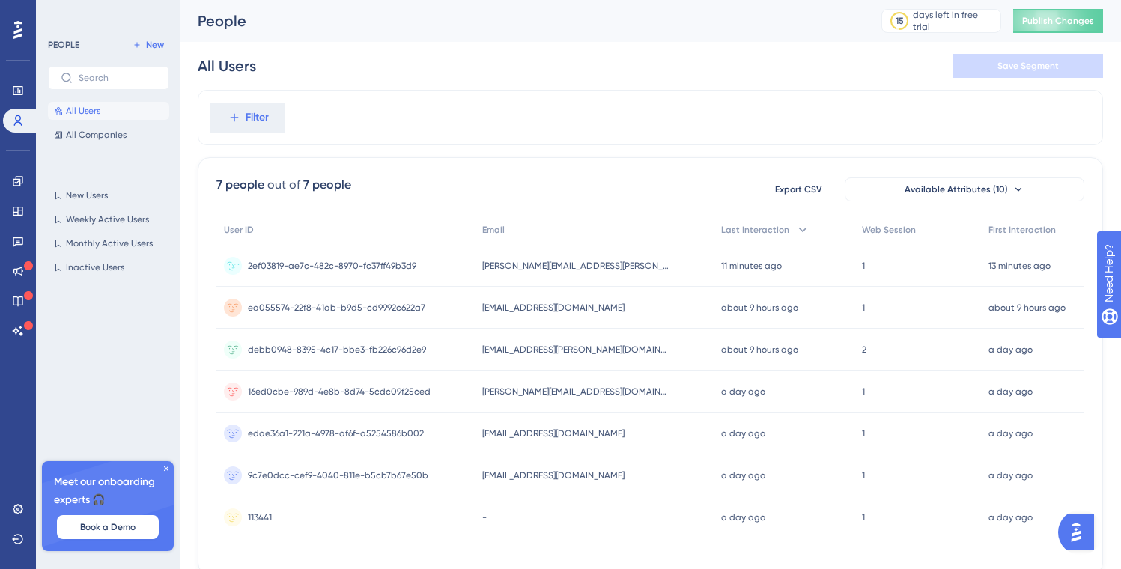
click at [404, 273] on div "2ef03819-ae7c-482c-8970-fc37ff49b3d9 2ef03819-ae7c-482c-8970-fc37ff49b3d9" at bounding box center [332, 266] width 168 height 42
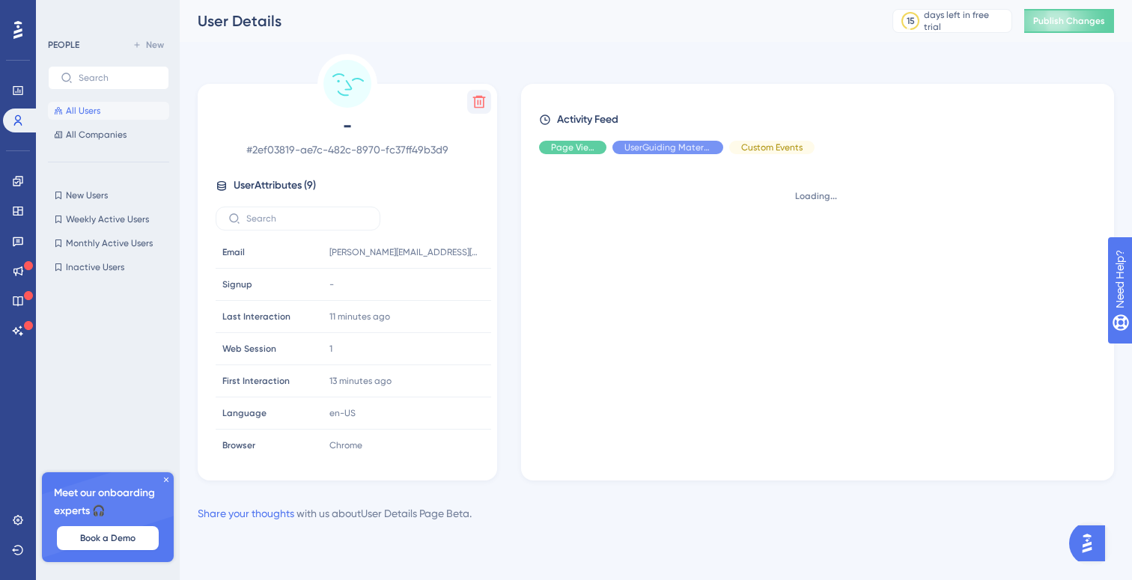
click at [479, 96] on icon at bounding box center [479, 102] width 13 height 13
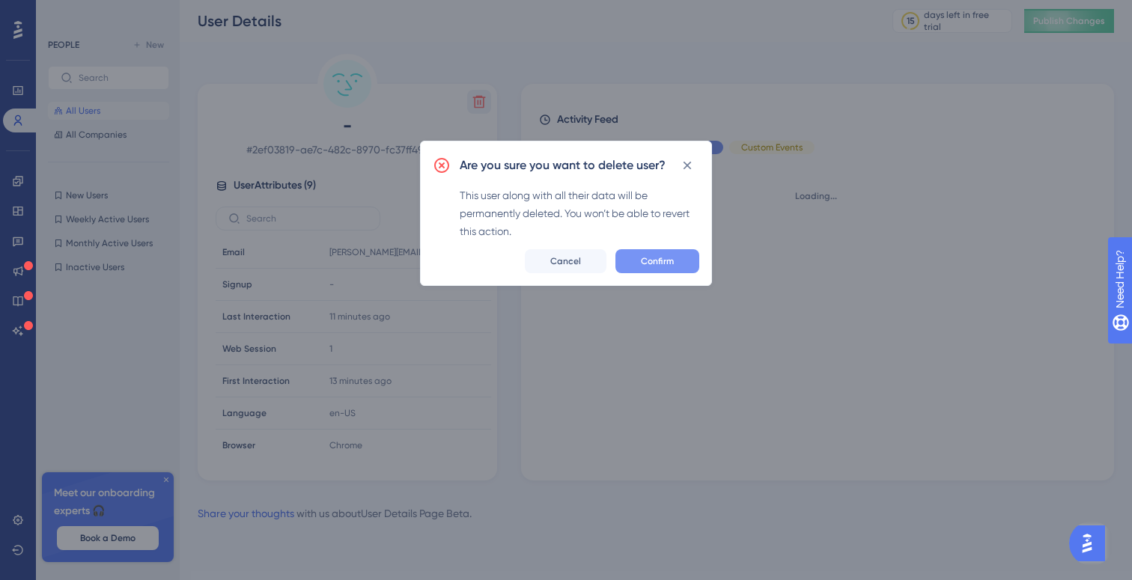
click at [650, 252] on button "Confirm" at bounding box center [658, 261] width 84 height 24
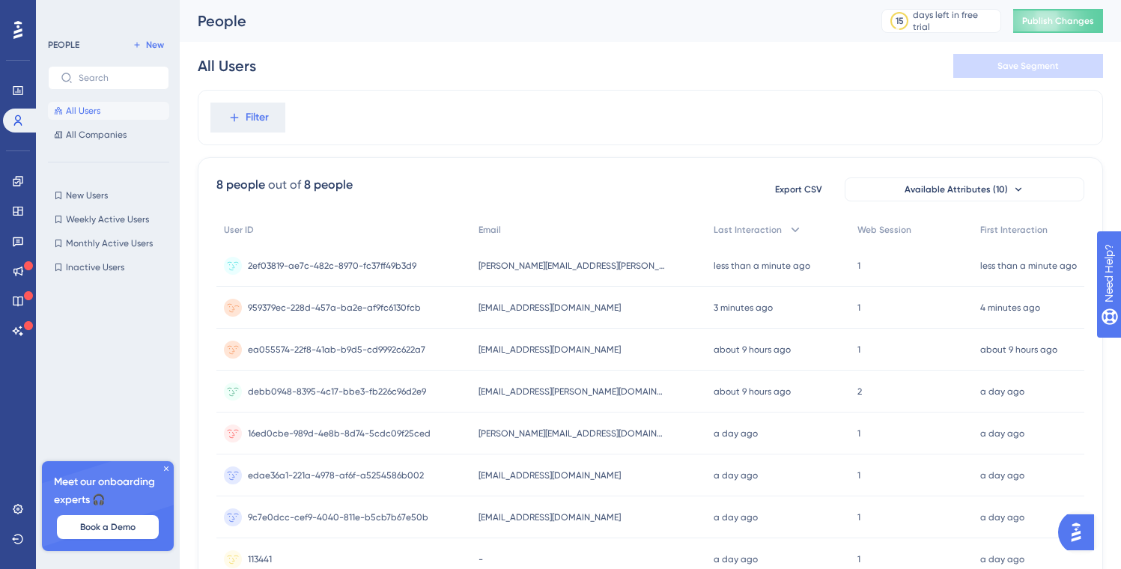
click at [416, 302] on span "959379ec-228d-457a-ba2e-af9fc6130fcb" at bounding box center [334, 308] width 173 height 12
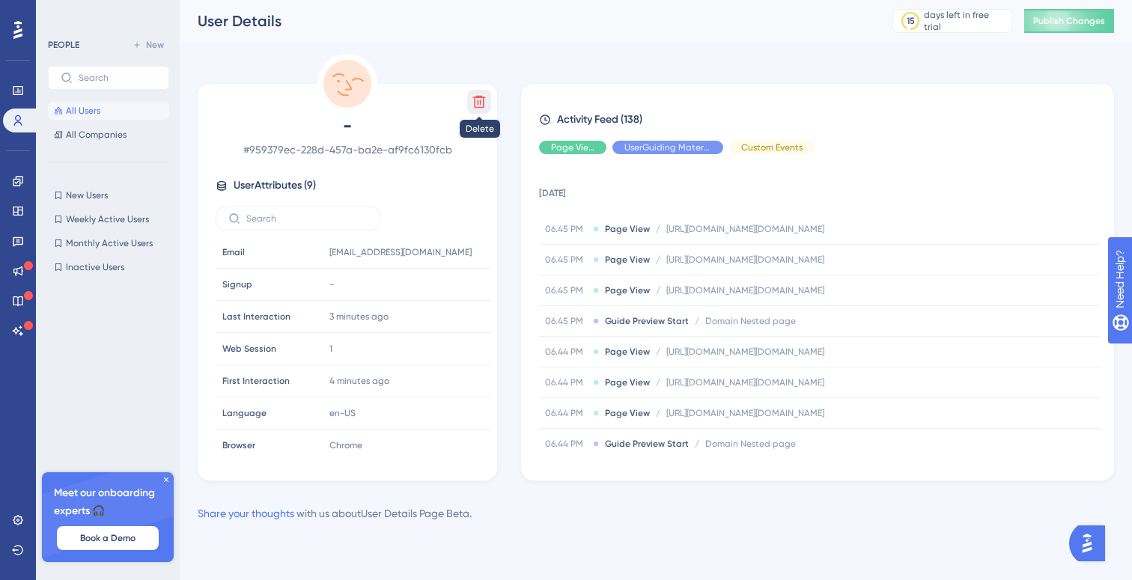
click at [482, 104] on icon at bounding box center [479, 101] width 15 height 15
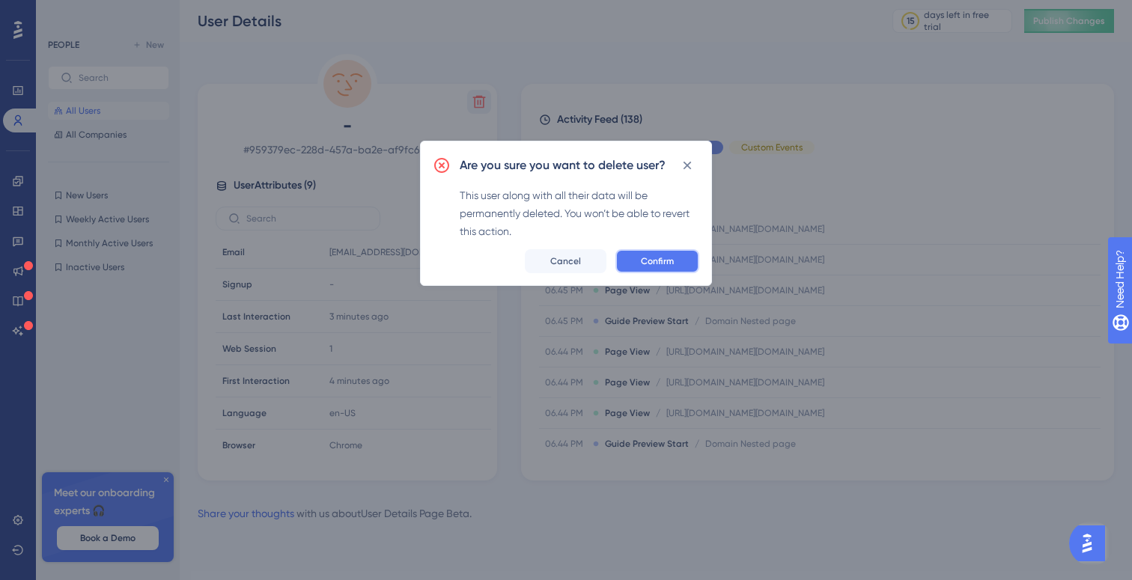
click at [663, 261] on span "Confirm" at bounding box center [657, 261] width 33 height 12
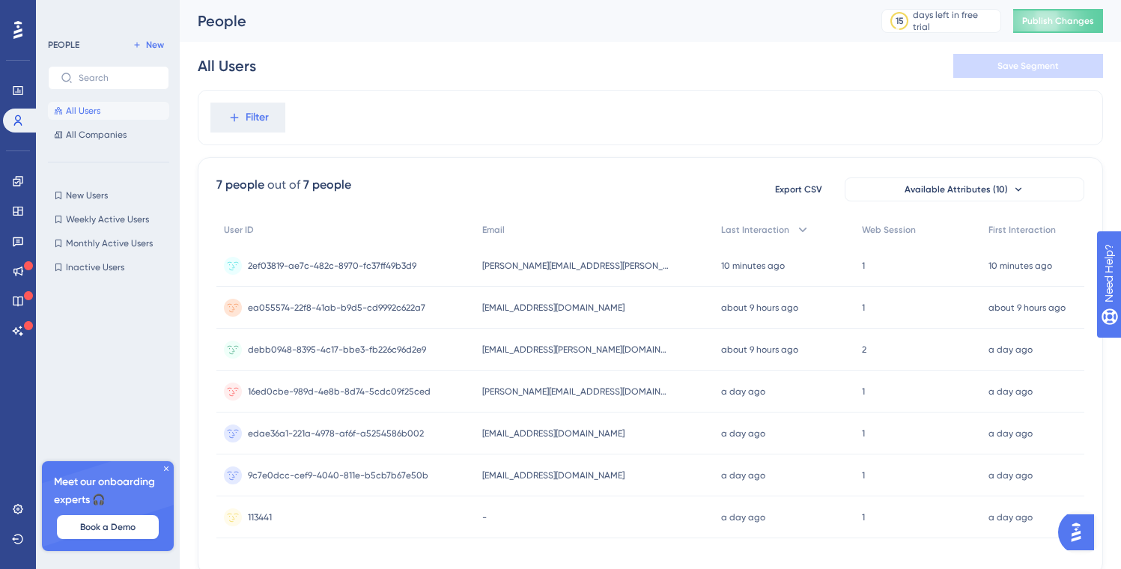
click at [167, 470] on icon at bounding box center [166, 468] width 9 height 9
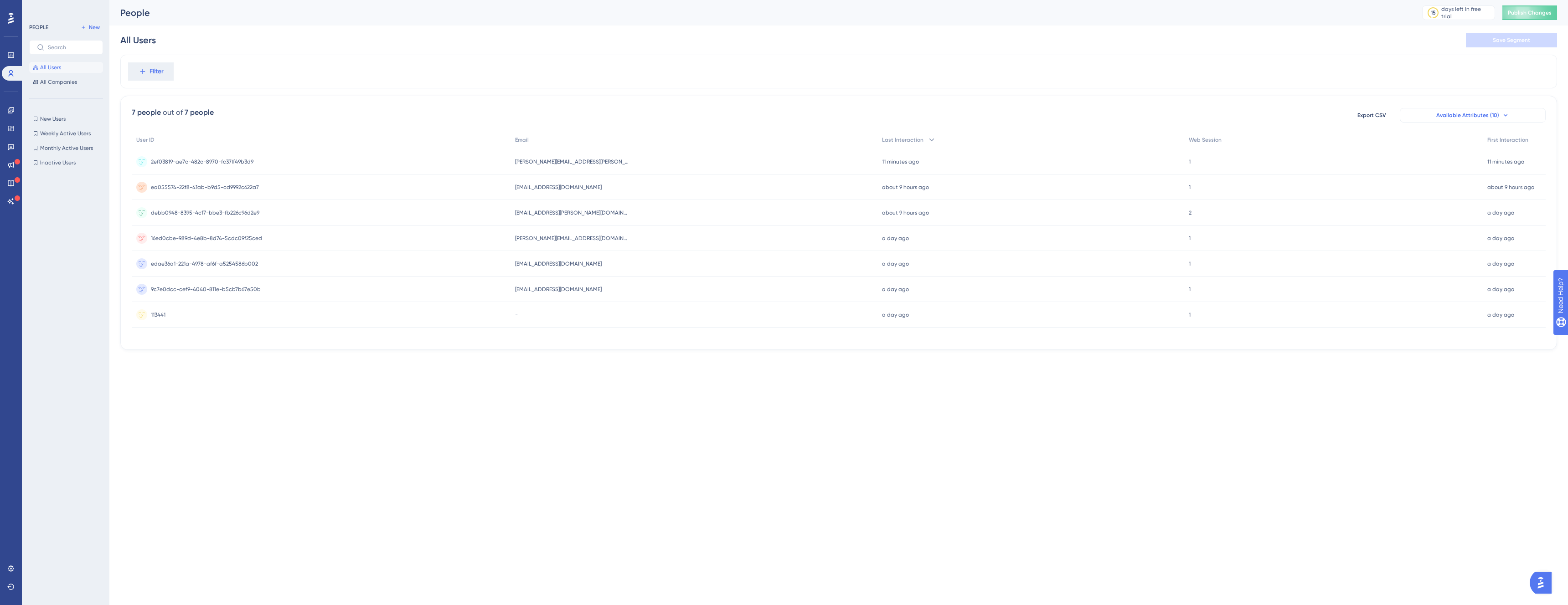
click at [688, 113] on button "Available Attributes (10)" at bounding box center [1473, 115] width 146 height 15
click at [688, 51] on div "All Users Save Segment" at bounding box center [839, 40] width 1437 height 29
click at [688, 113] on span "Export CSV" at bounding box center [1371, 115] width 29 height 7
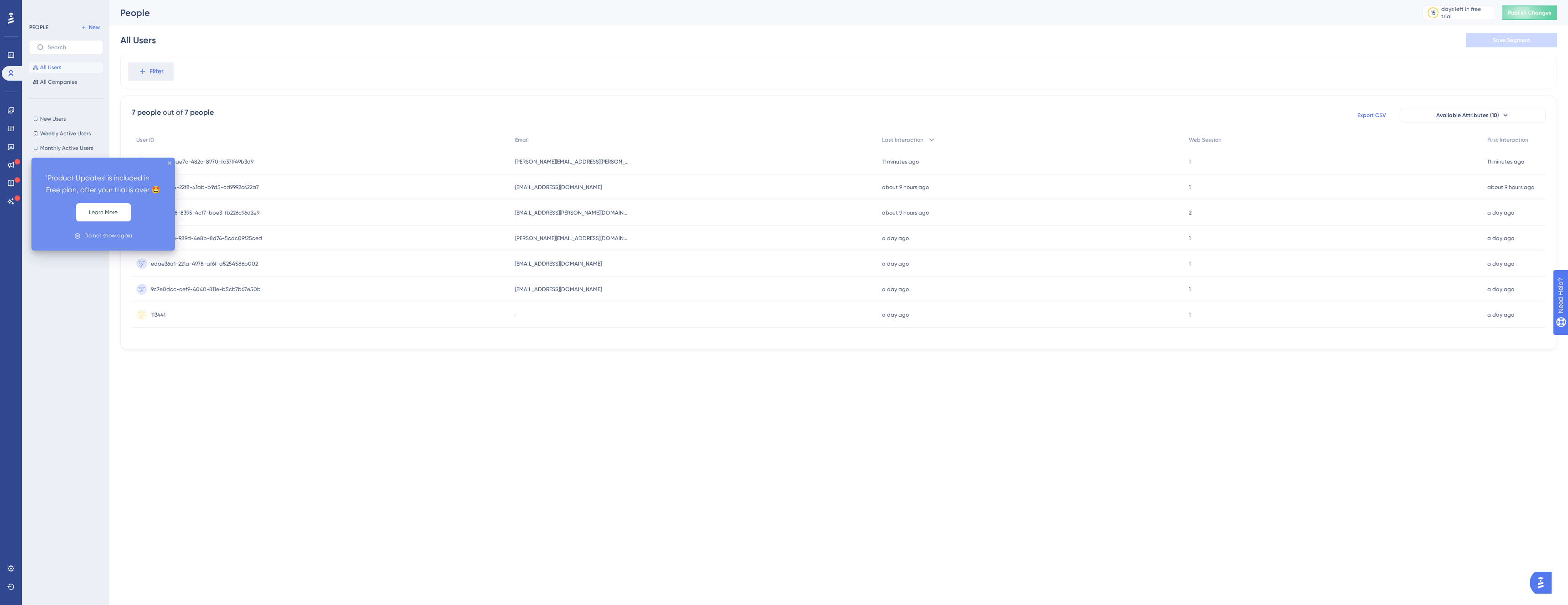
click at [15, 163] on icon at bounding box center [17, 161] width 5 height 5
click at [15, 164] on icon at bounding box center [17, 161] width 5 height 5
click at [12, 161] on icon at bounding box center [11, 165] width 7 height 7
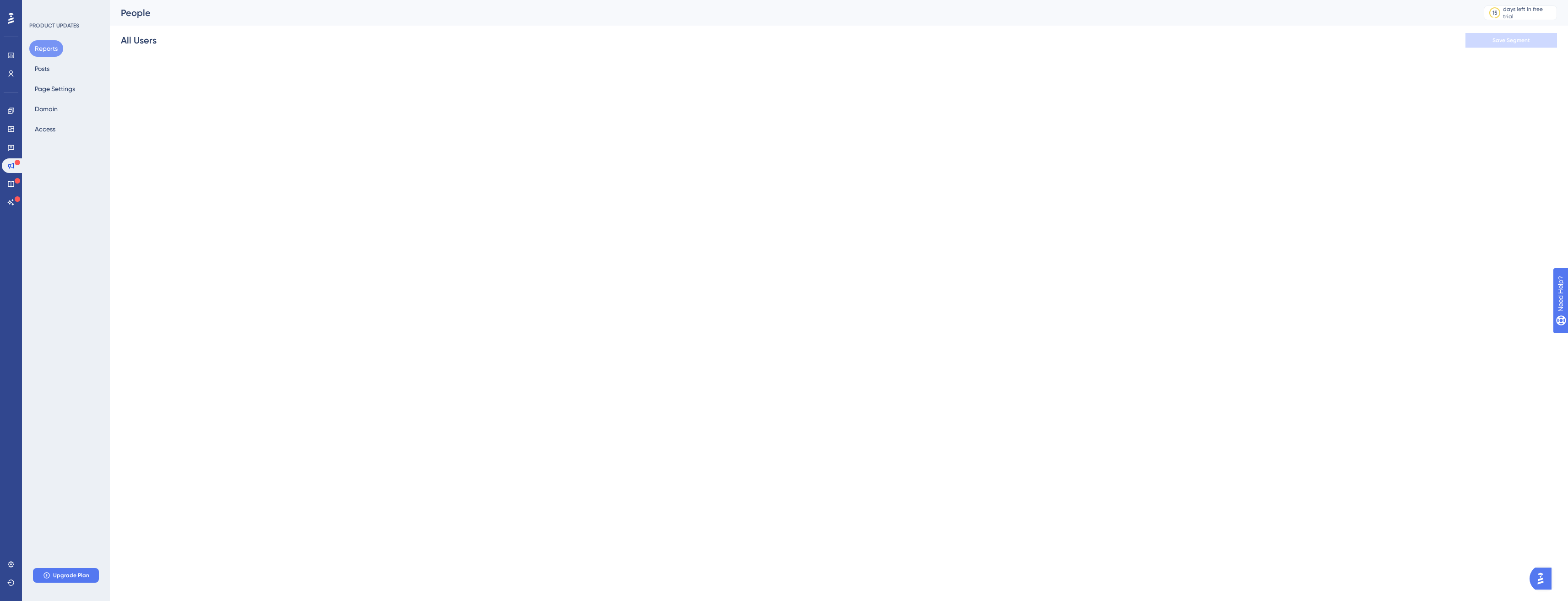
scroll to position [0, 1]
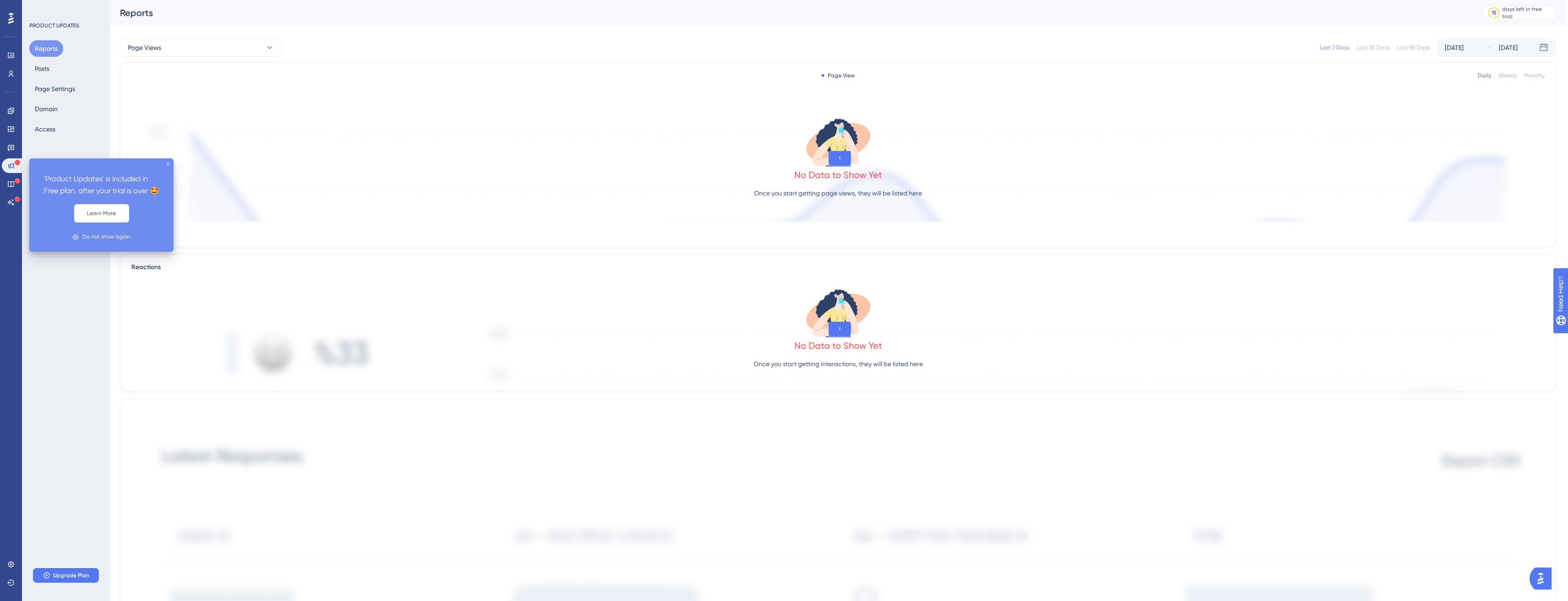
click at [169, 162] on icon "close tooltip" at bounding box center [168, 164] width 4 height 4
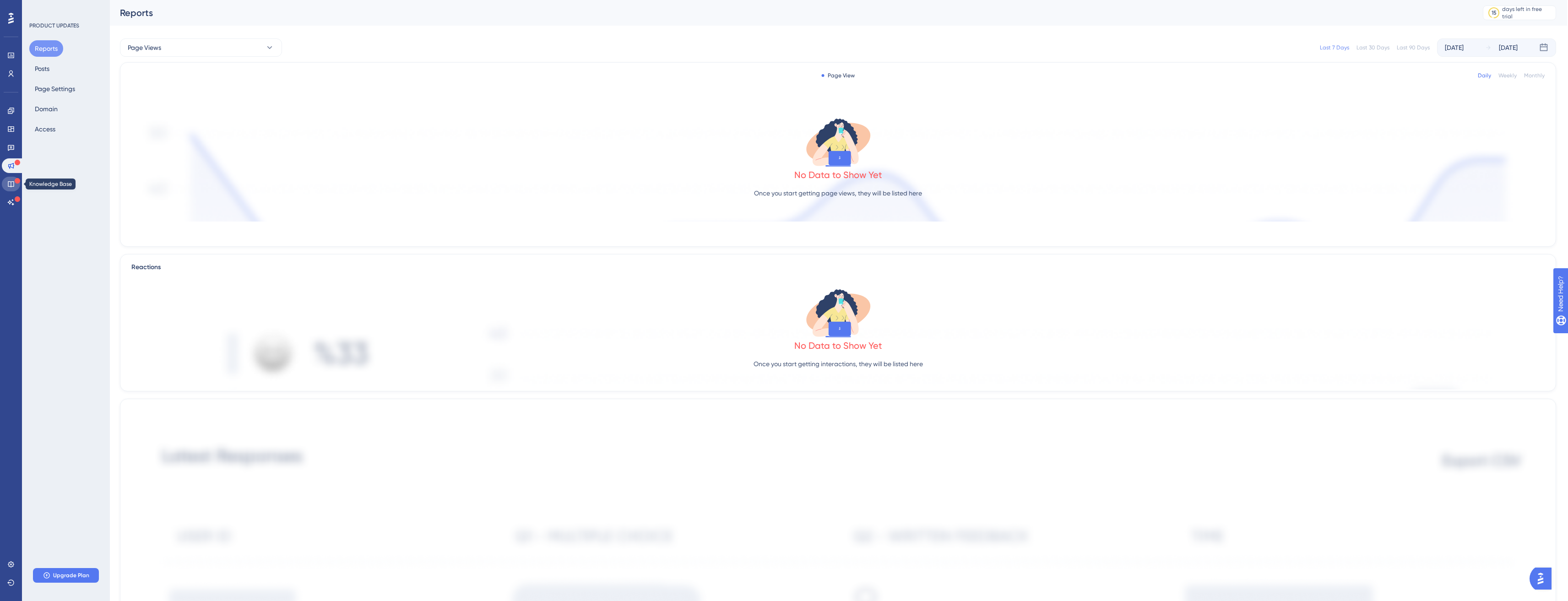
click at [10, 182] on icon at bounding box center [11, 185] width 6 height 6
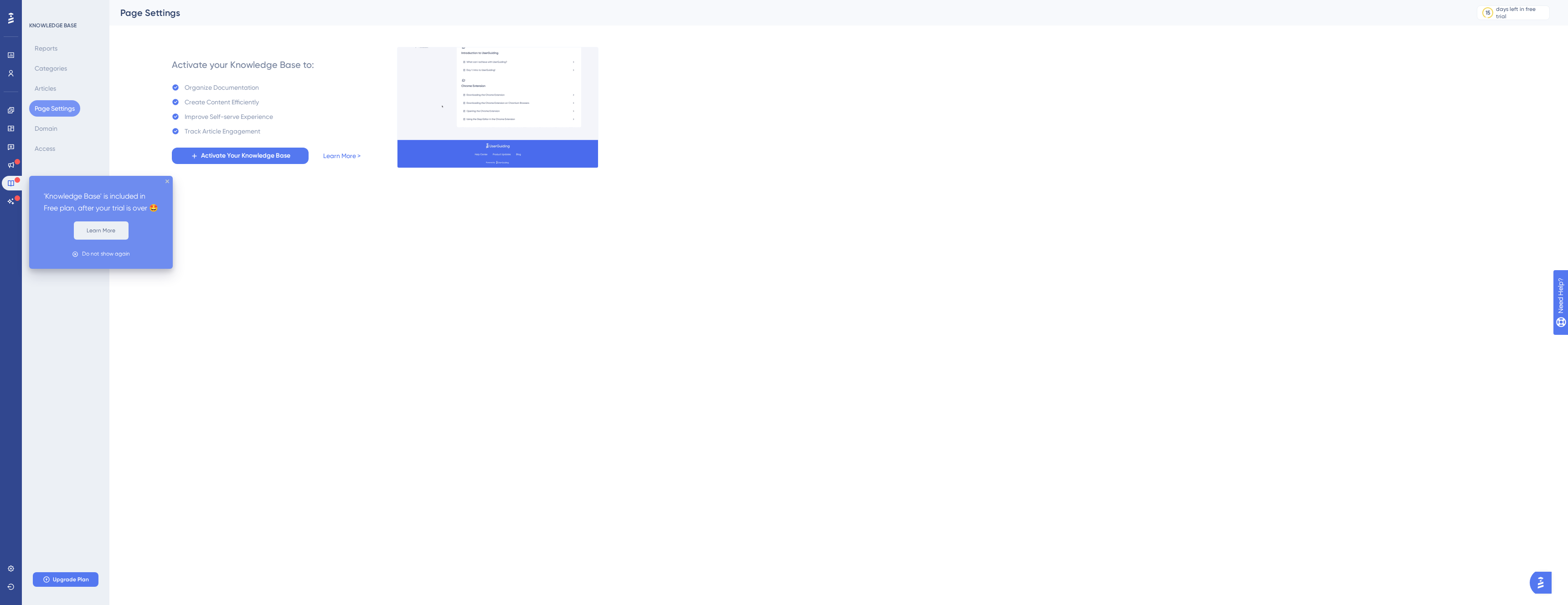
click at [117, 240] on button "Learn More" at bounding box center [101, 231] width 55 height 18
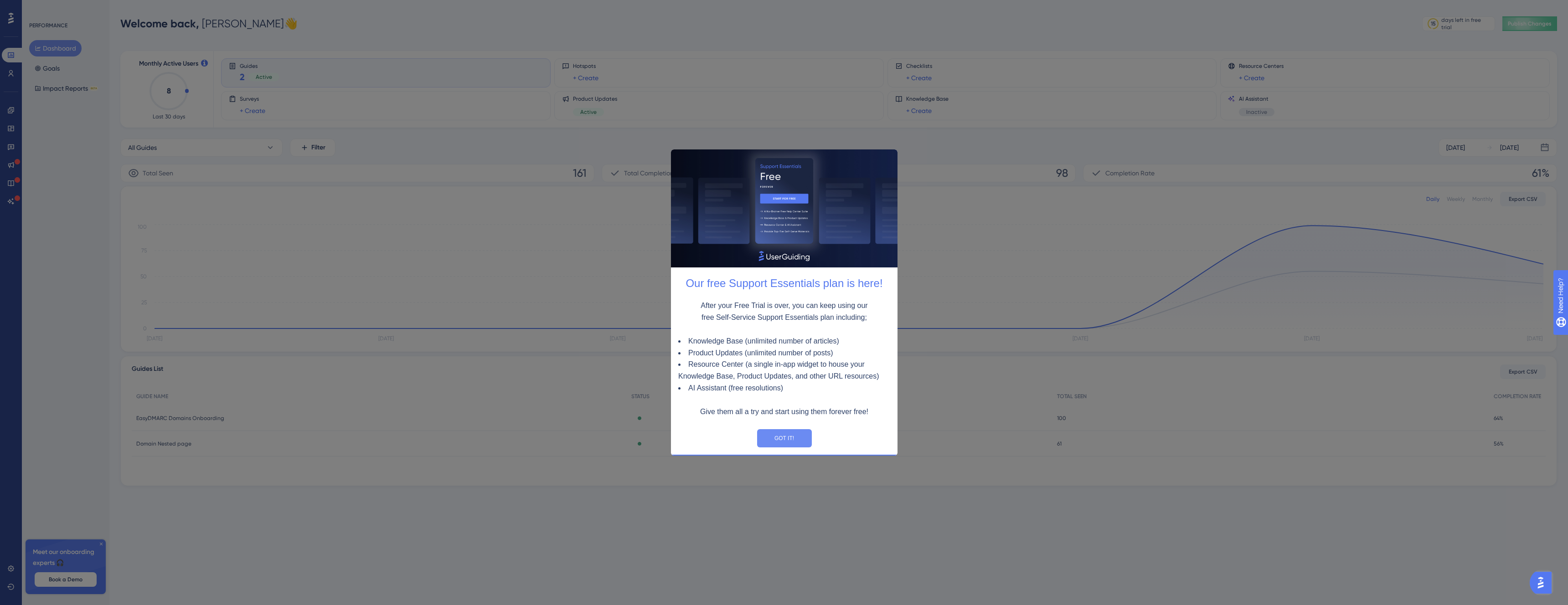
click at [780, 441] on button "GOT IT!" at bounding box center [784, 438] width 55 height 18
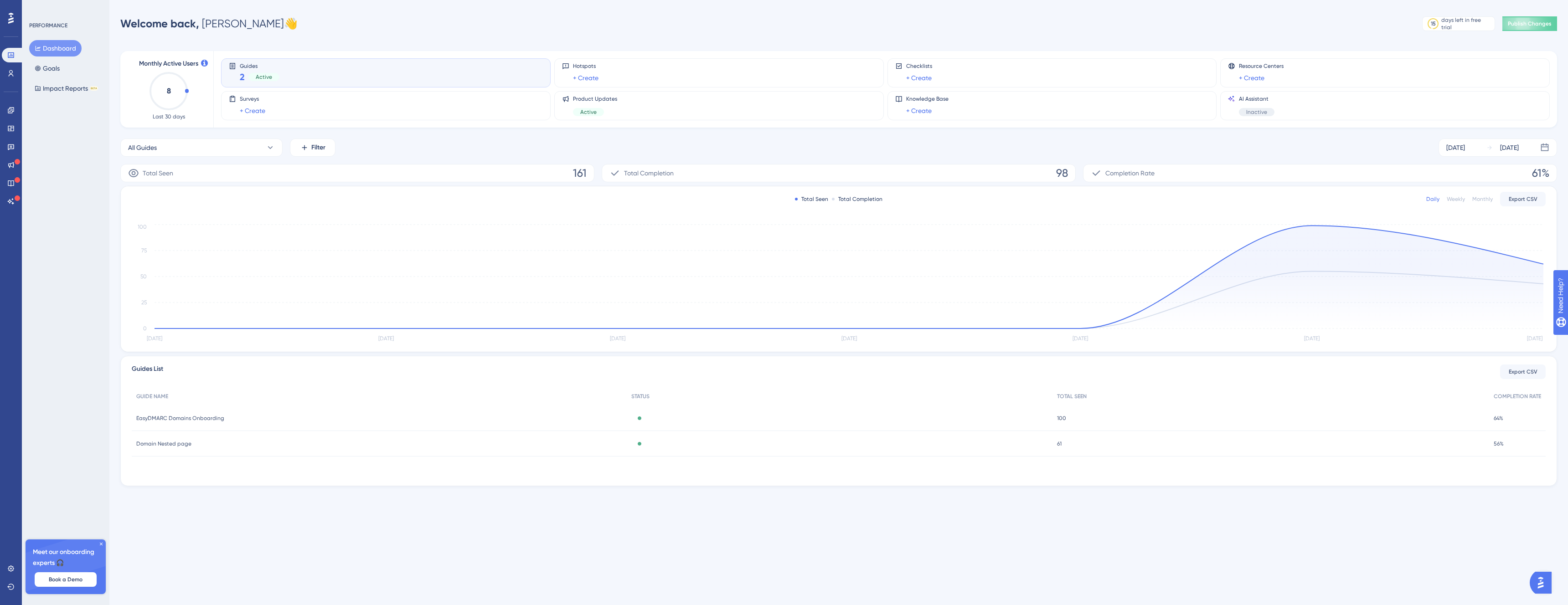
click at [288, 77] on div "Guides 2 Active" at bounding box center [386, 73] width 314 height 21
click at [44, 92] on button "Impact Reports BETA" at bounding box center [66, 88] width 74 height 16
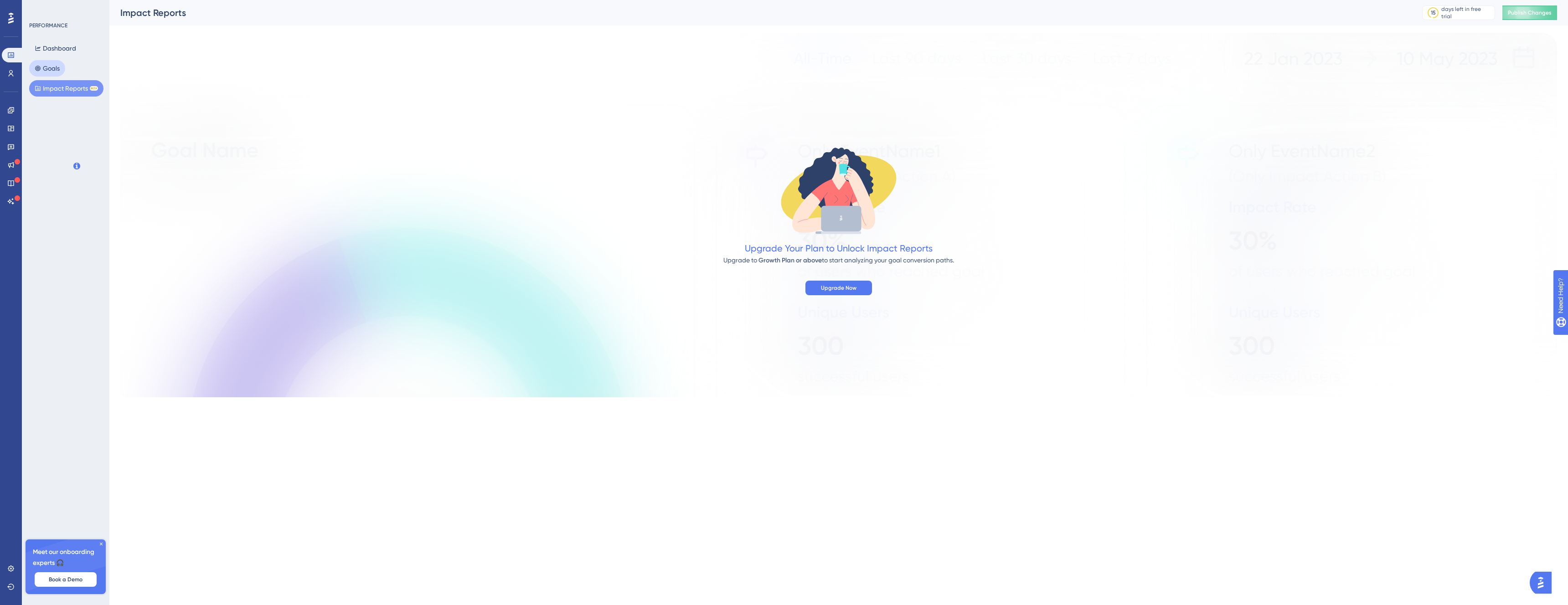
click at [63, 70] on button "Goals" at bounding box center [47, 68] width 36 height 16
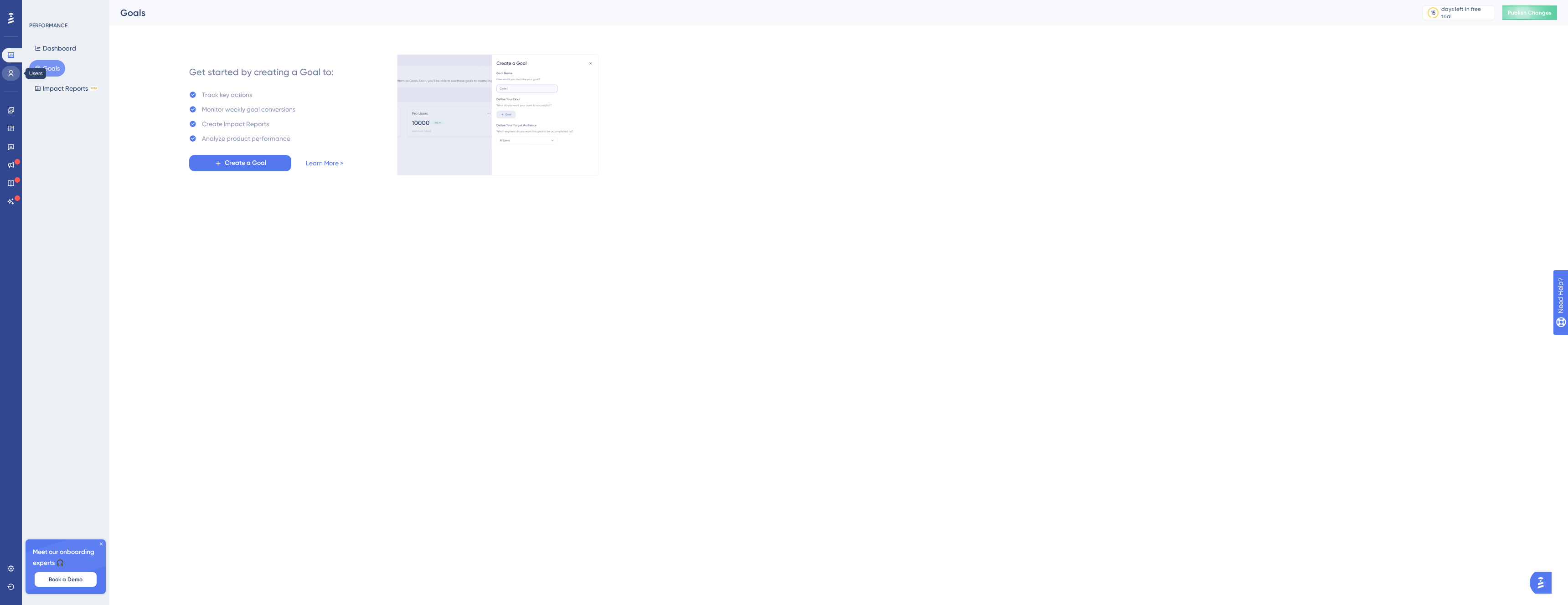
click at [17, 72] on link at bounding box center [11, 74] width 18 height 15
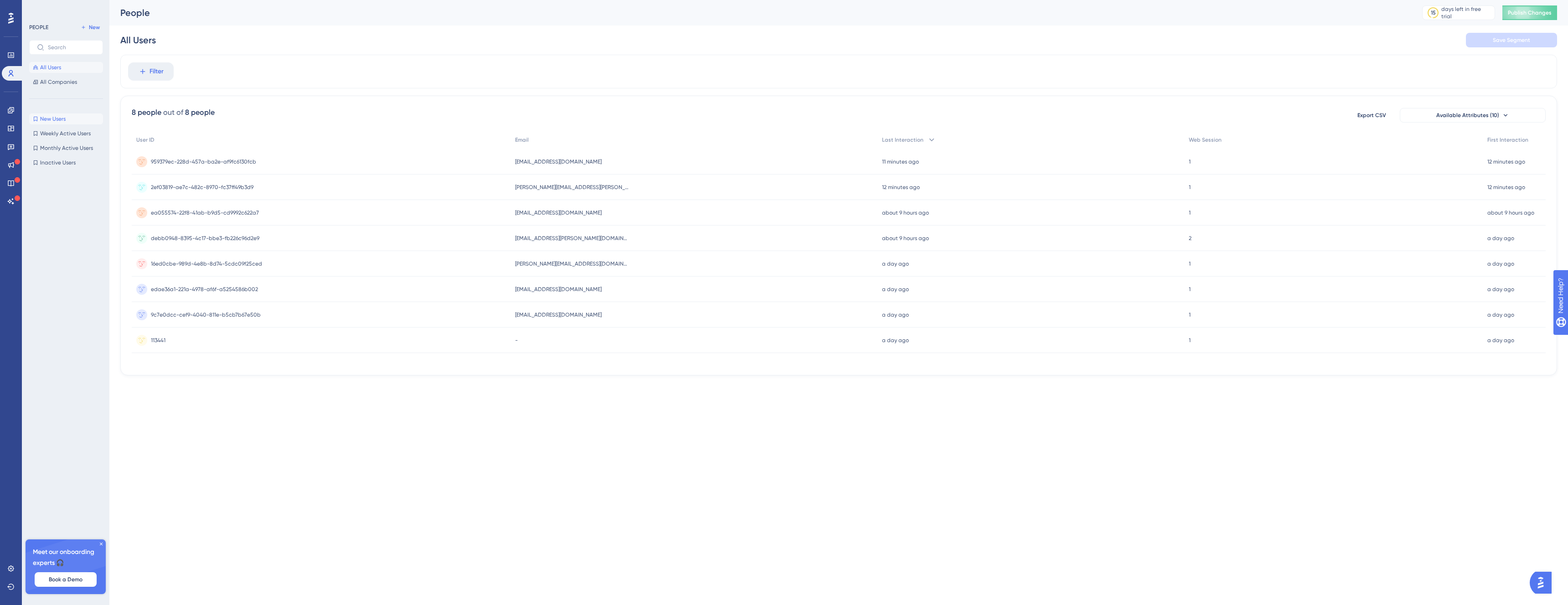
click at [82, 118] on button "New Users New Users" at bounding box center [66, 119] width 74 height 11
click at [74, 130] on span "Weekly Active Users" at bounding box center [65, 133] width 51 height 7
click at [64, 147] on span "Monthly Active Users" at bounding box center [66, 148] width 53 height 7
click at [63, 159] on span "Inactive Users" at bounding box center [58, 163] width 35 height 7
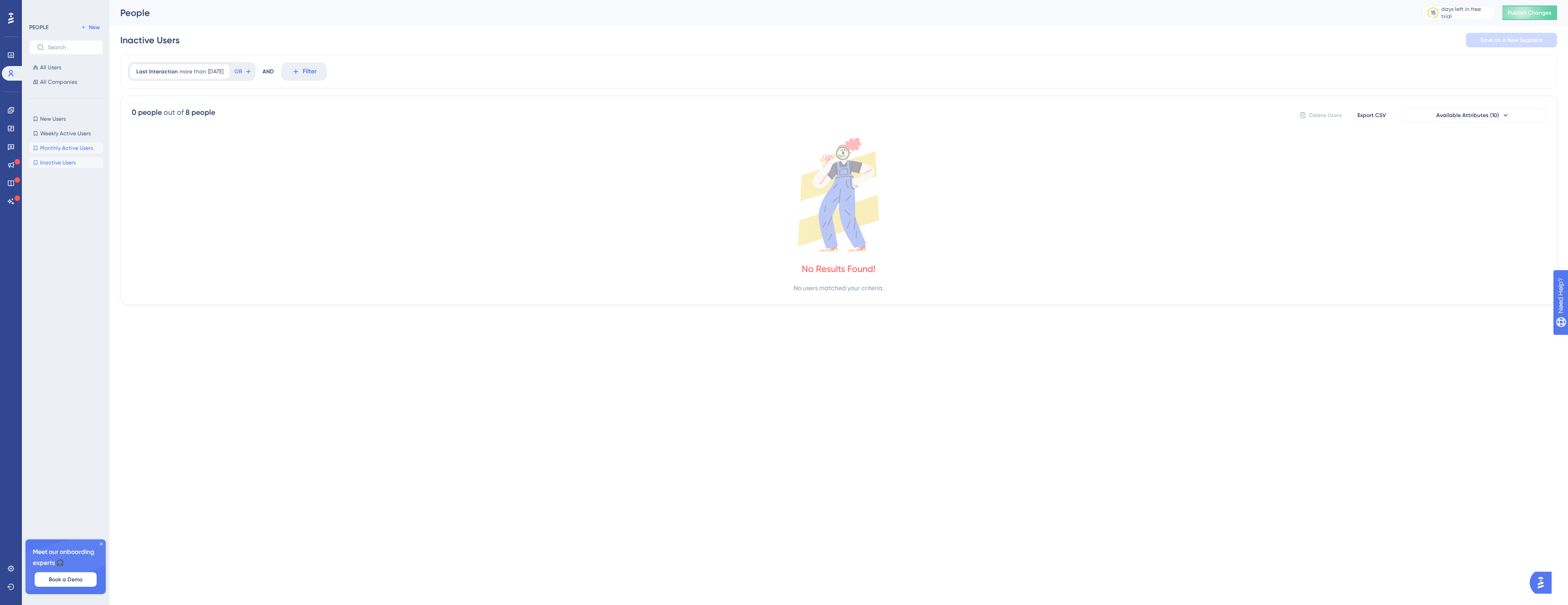
click at [63, 150] on span "Monthly Active Users" at bounding box center [66, 148] width 53 height 7
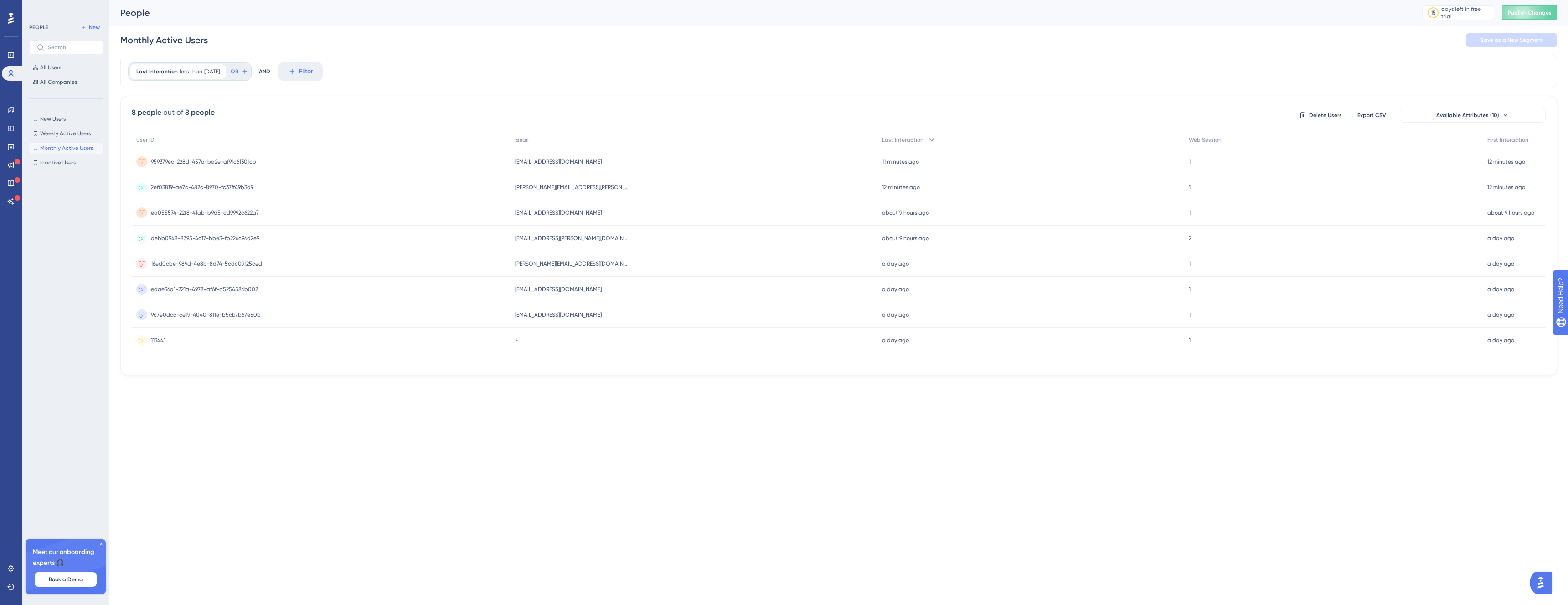
click at [63, 141] on div "New Users New Users Weekly Active Users Weekly Active Users Monthly Active User…" at bounding box center [66, 141] width 74 height 55
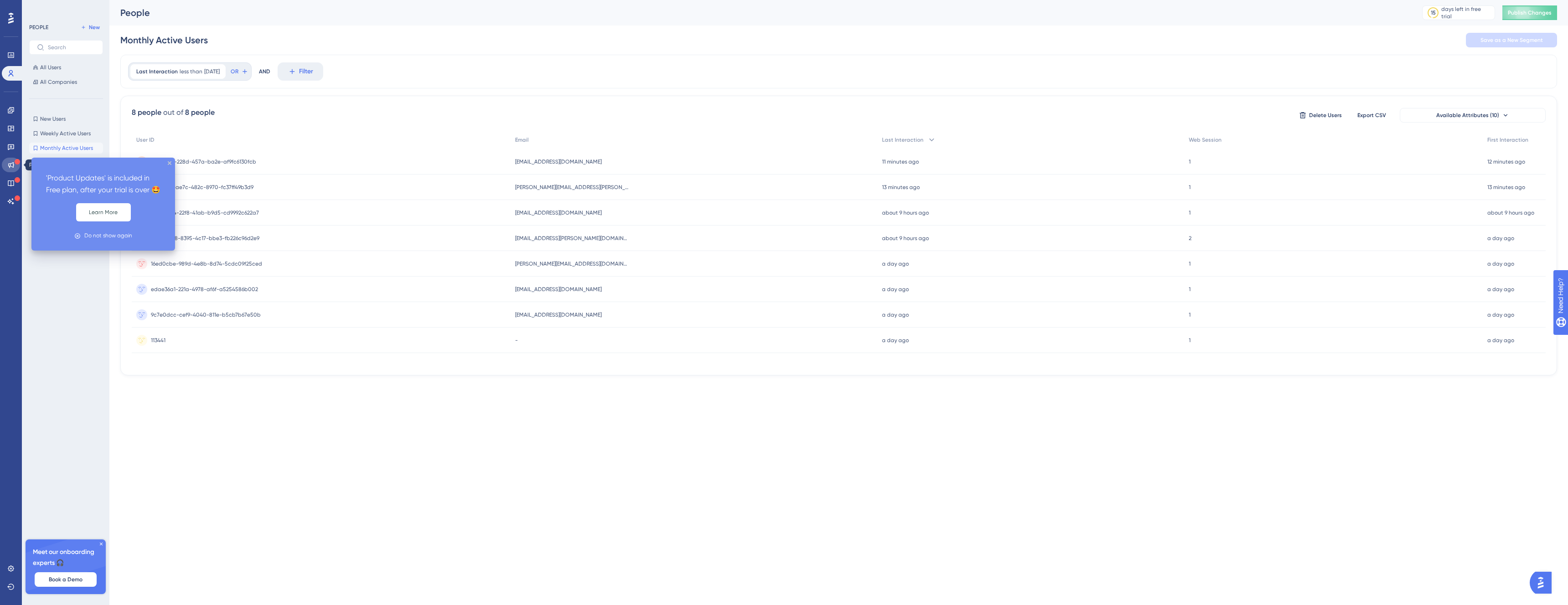
click at [13, 165] on icon at bounding box center [11, 165] width 7 height 7
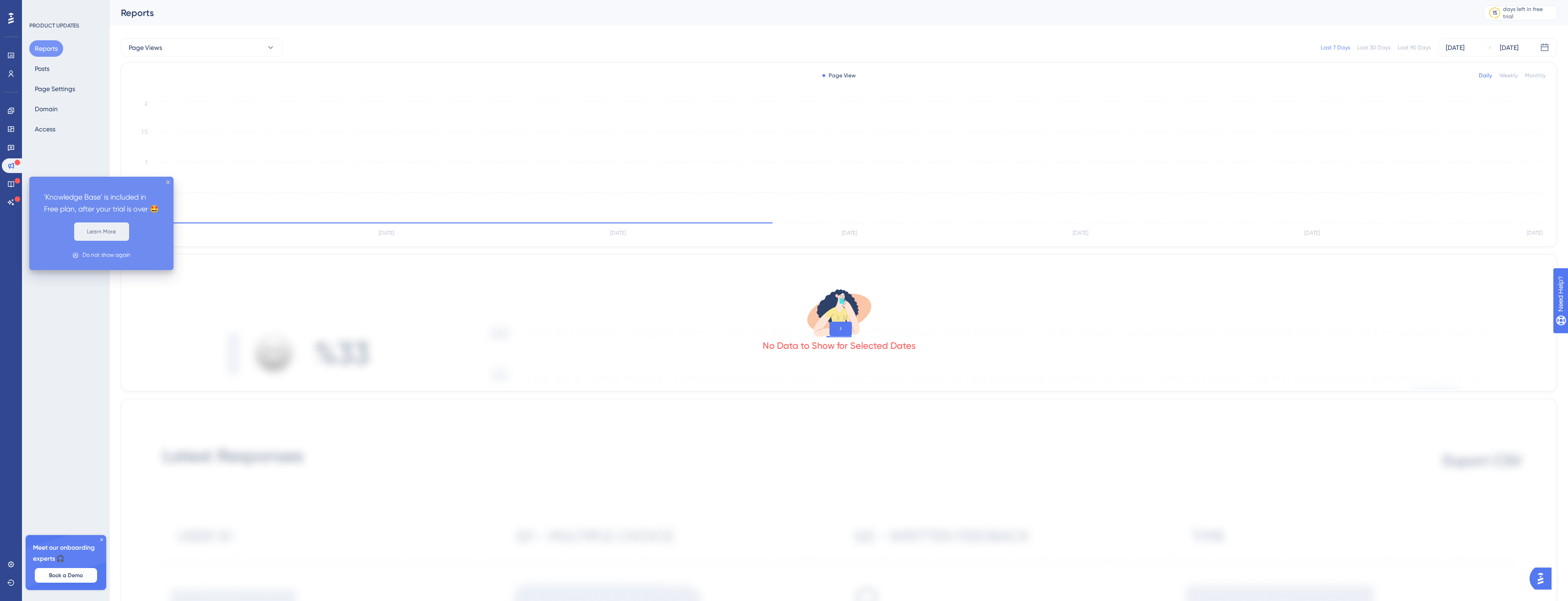
click at [123, 241] on button "Learn More" at bounding box center [101, 232] width 55 height 18
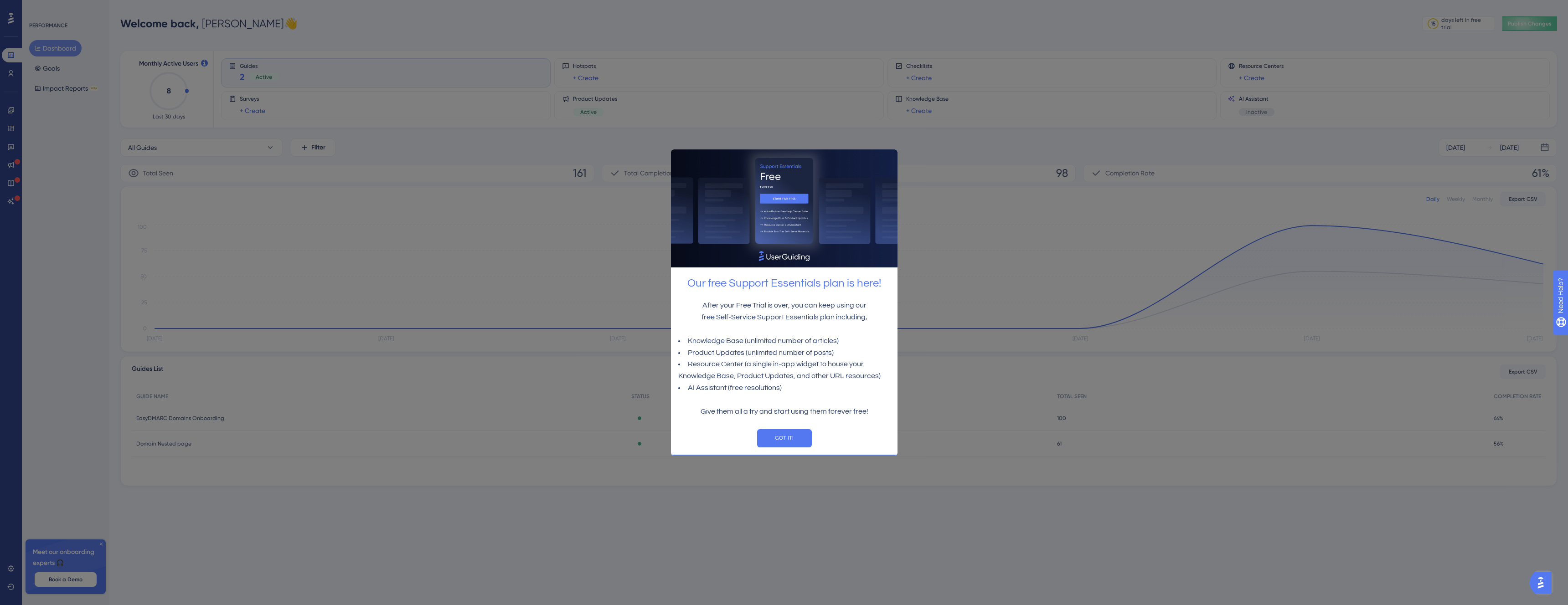
click at [783, 427] on div "GOT IT!" at bounding box center [784, 438] width 226 height 33
click at [786, 433] on button "GOT IT!" at bounding box center [784, 438] width 55 height 18
